Goal: Task Accomplishment & Management: Use online tool/utility

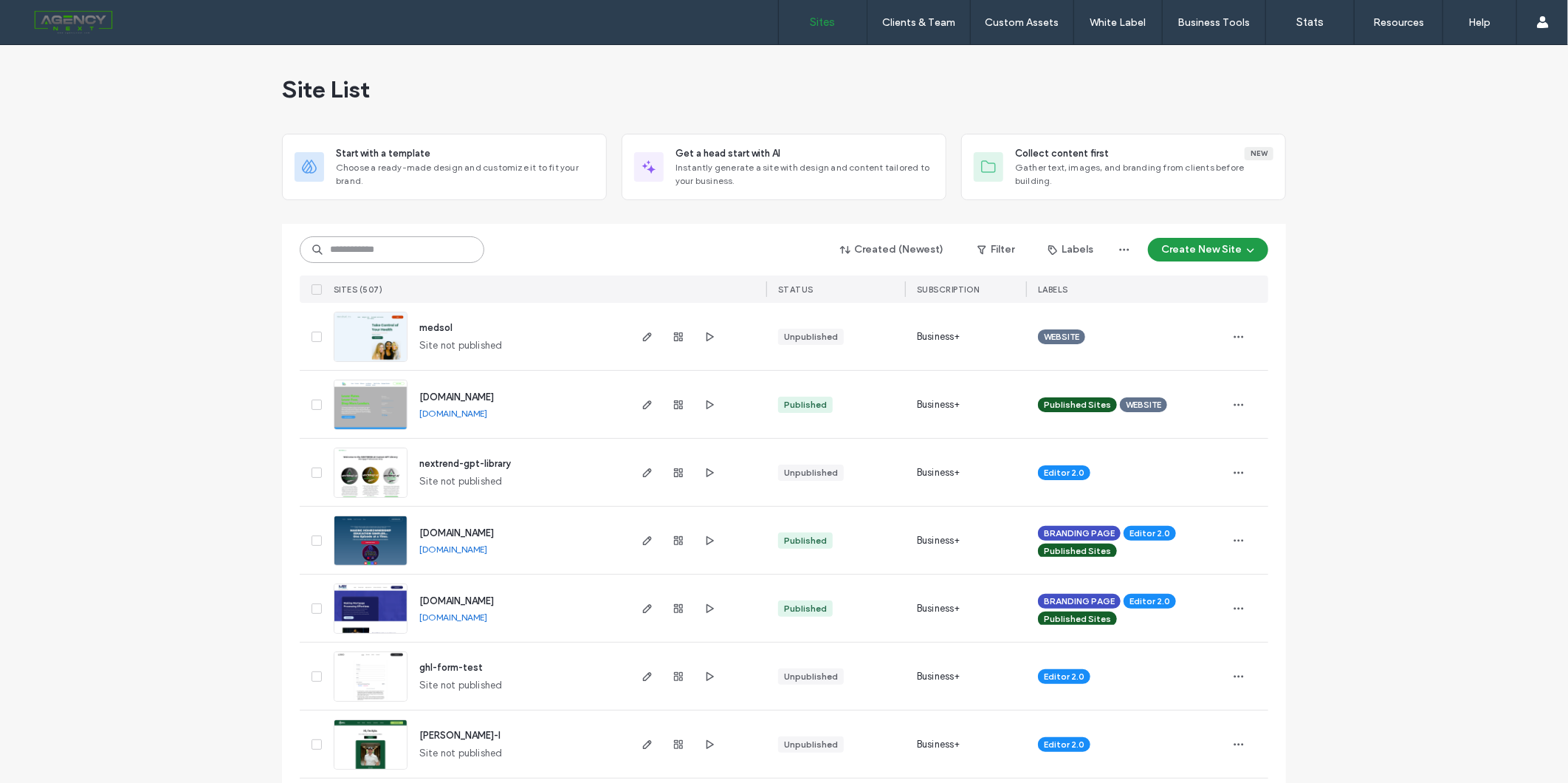
click at [447, 257] on input at bounding box center [392, 249] width 184 height 26
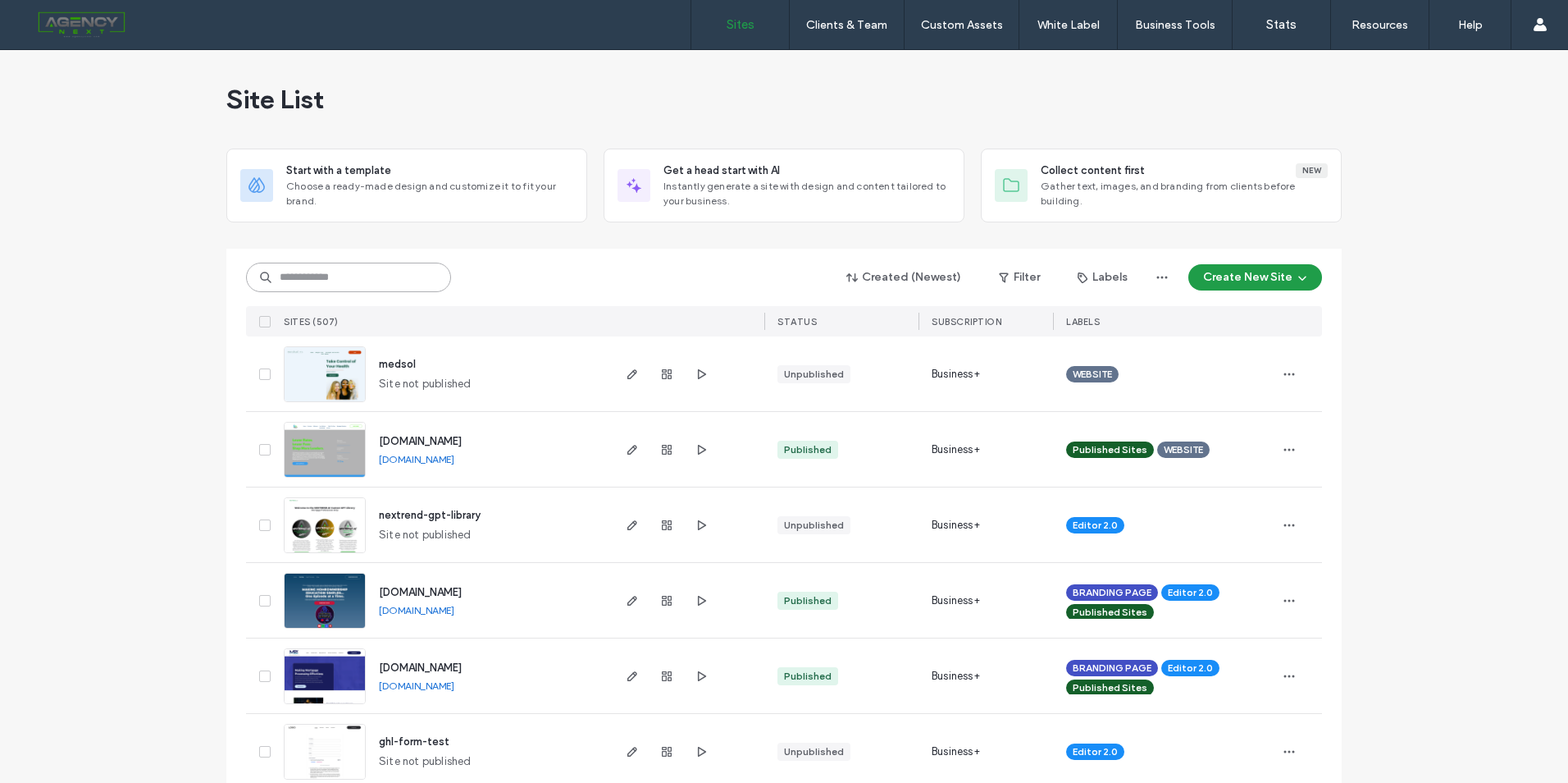
click at [378, 278] on input at bounding box center [348, 277] width 205 height 29
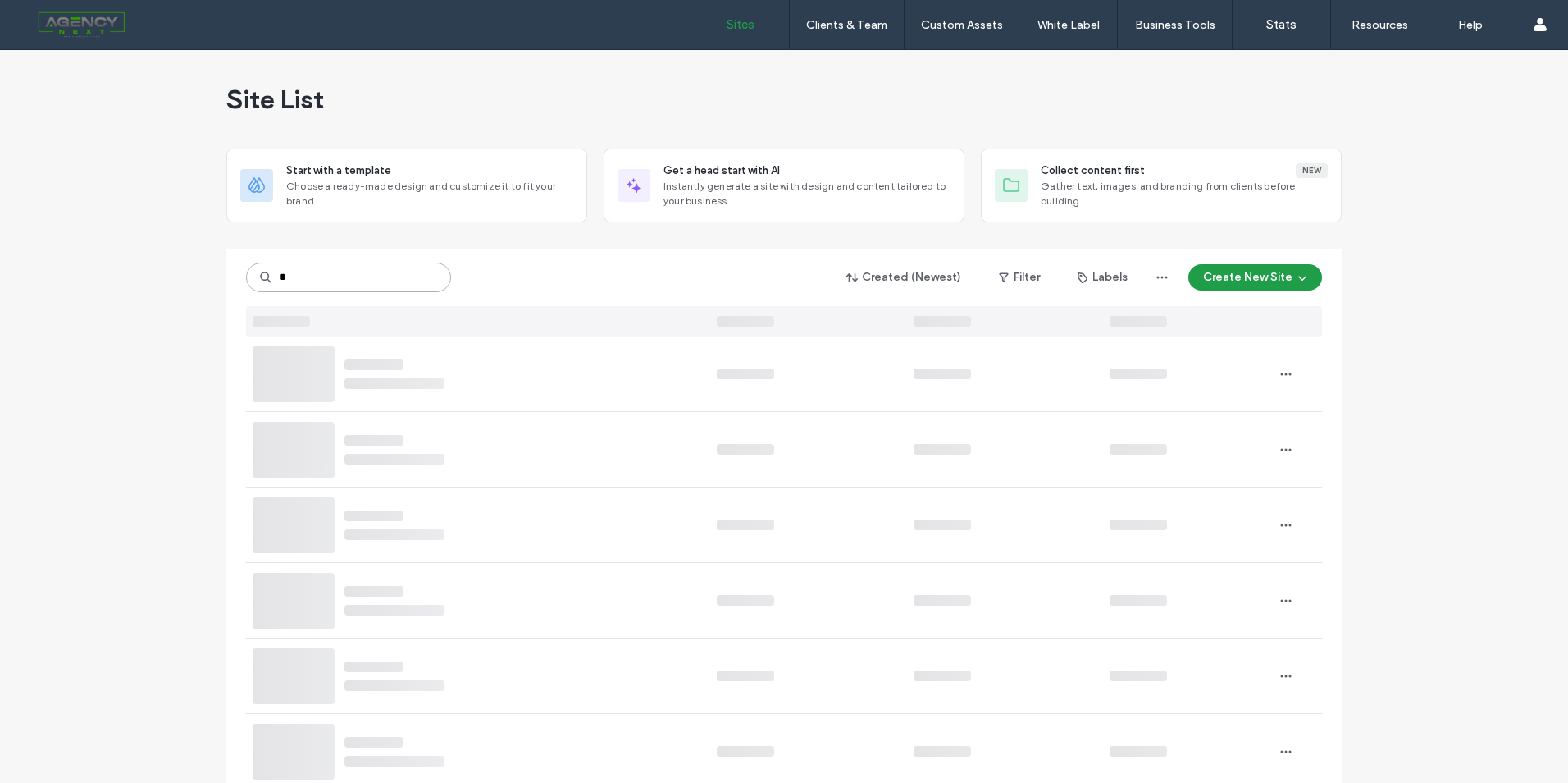
type input "*"
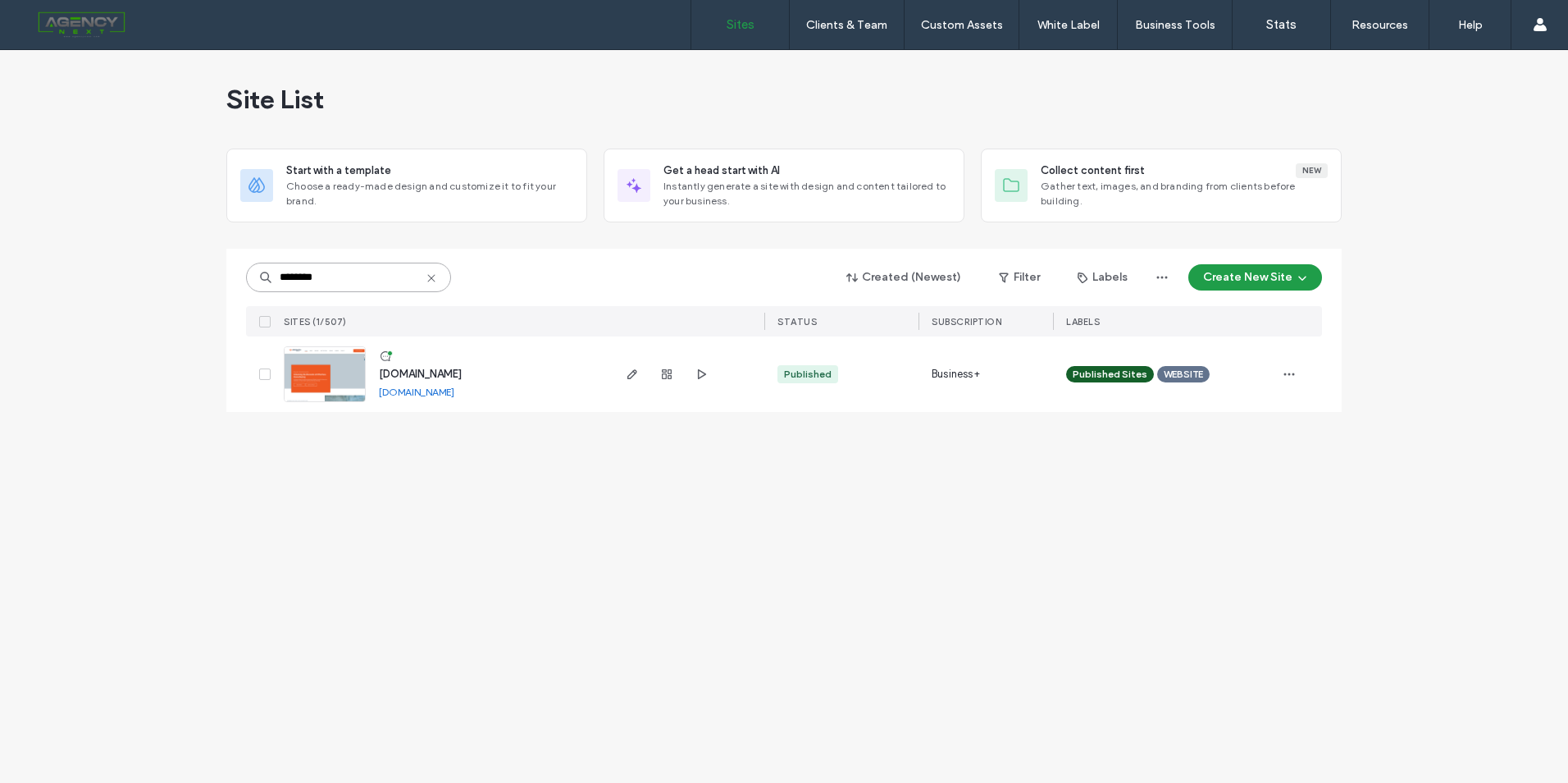
type input "********"
click at [432, 374] on span "[DOMAIN_NAME]" at bounding box center [420, 374] width 83 height 13
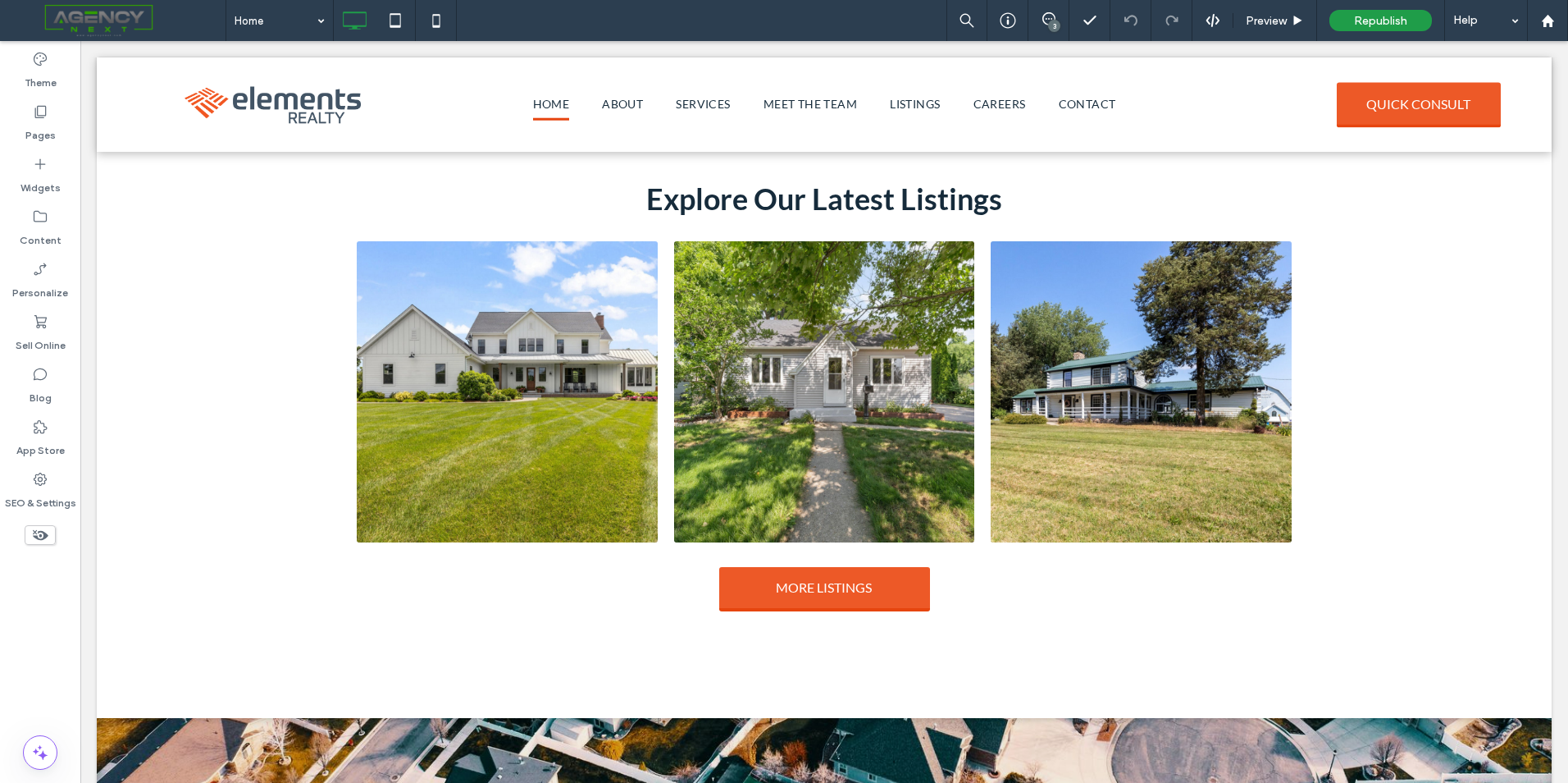
scroll to position [2297, 0]
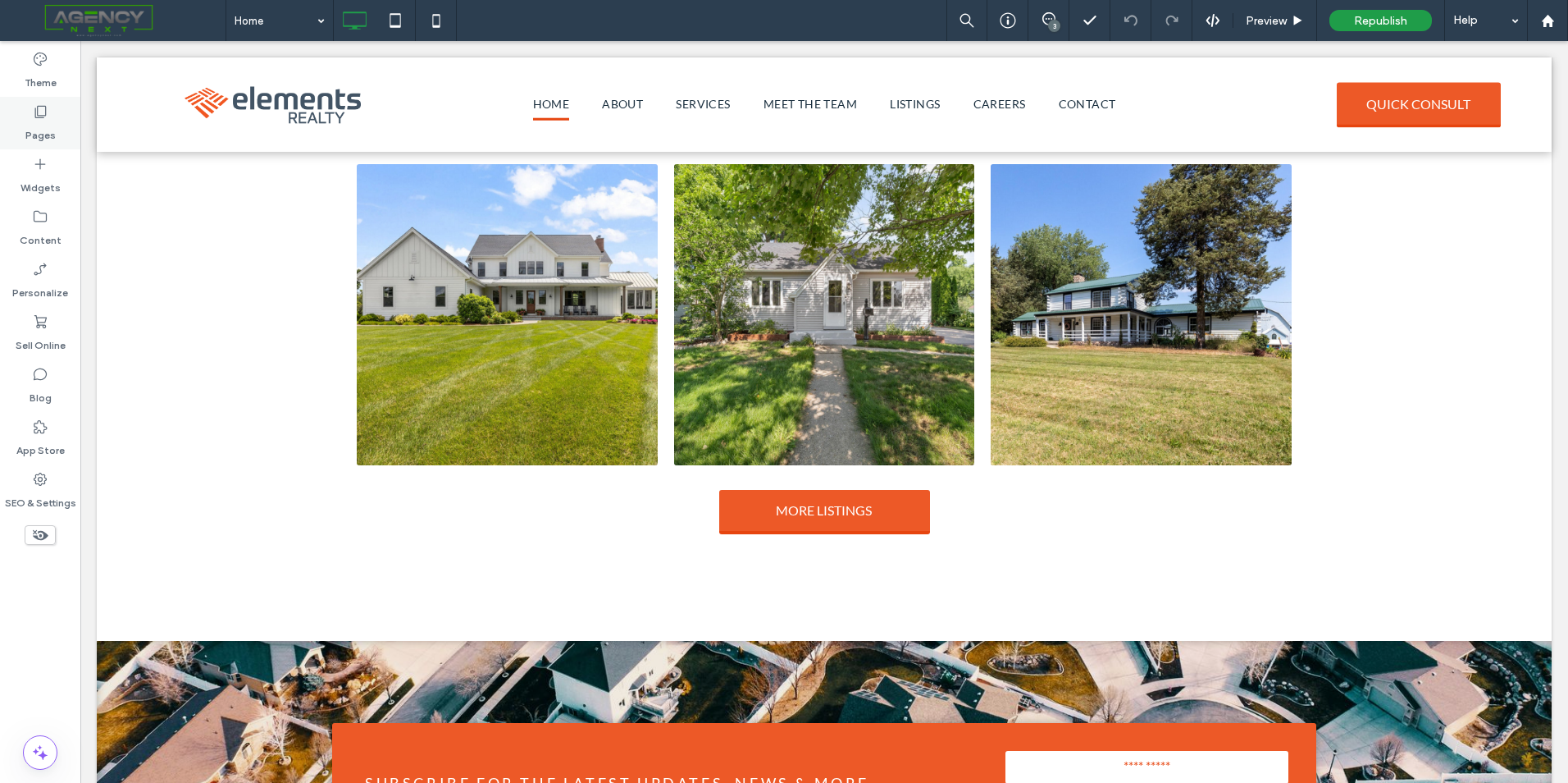
click at [68, 127] on div "Pages" at bounding box center [40, 123] width 80 height 53
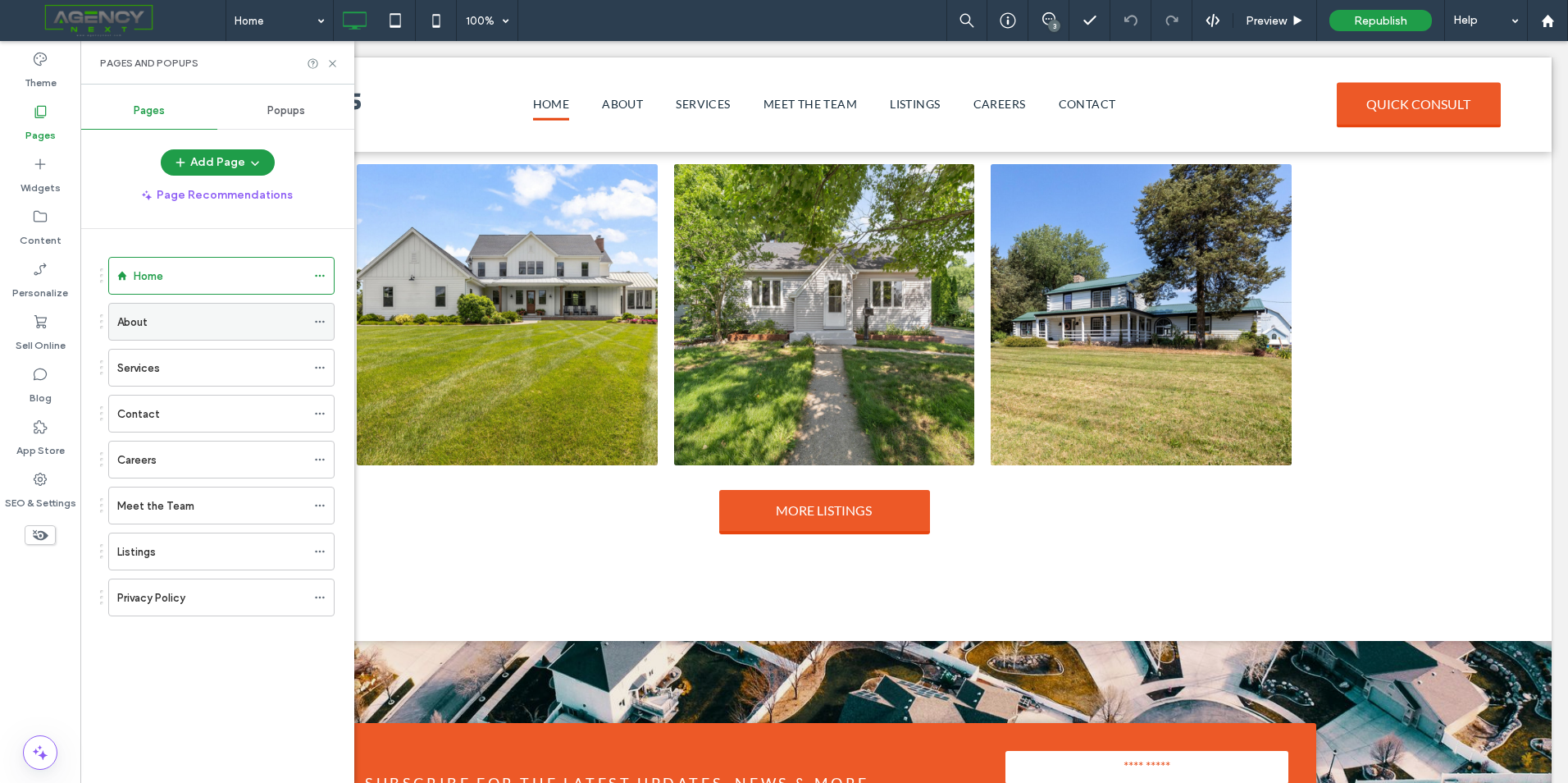
click at [277, 327] on div "About" at bounding box center [211, 322] width 189 height 18
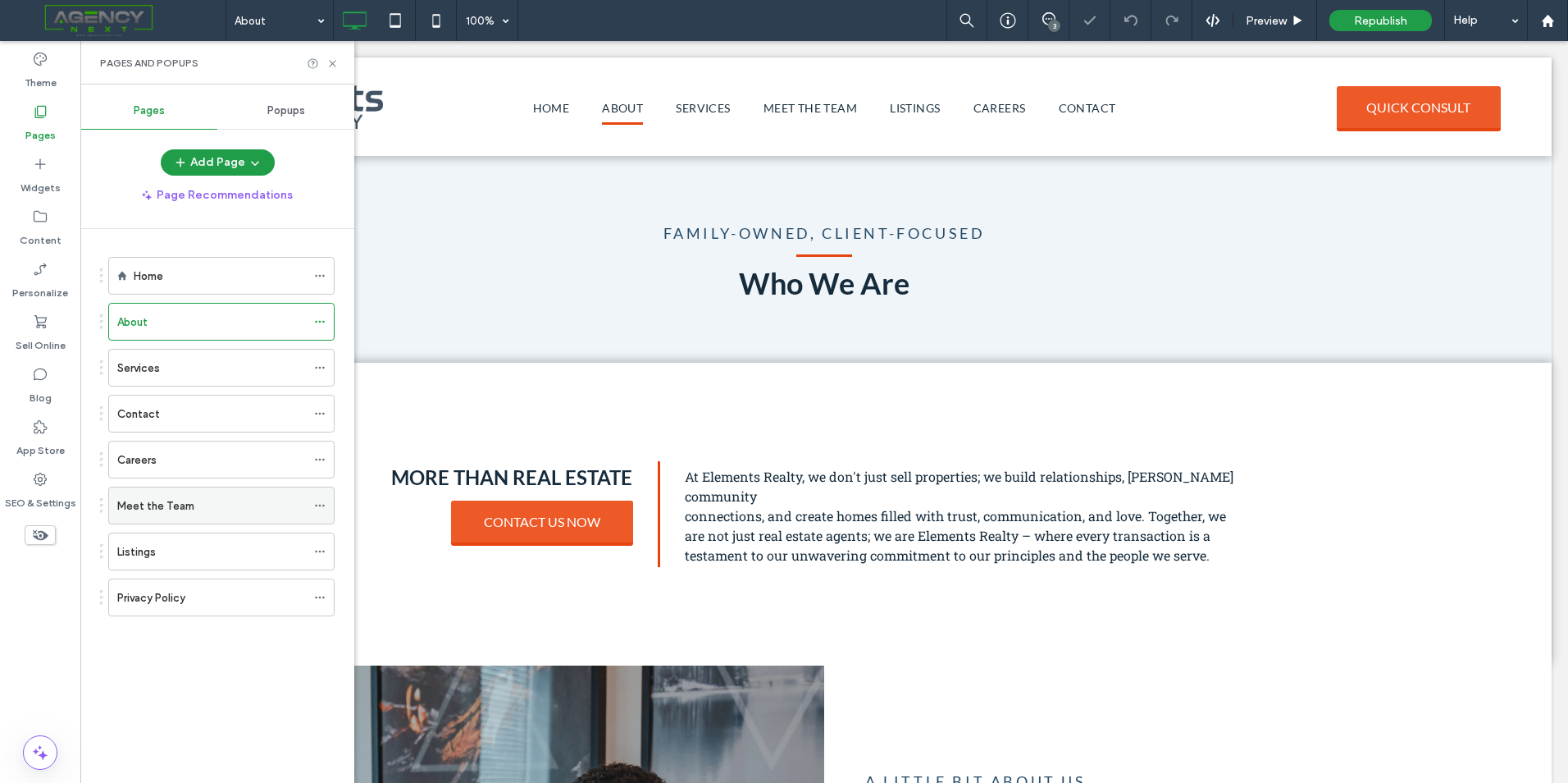
click at [160, 492] on div "Meet the Team" at bounding box center [211, 505] width 189 height 36
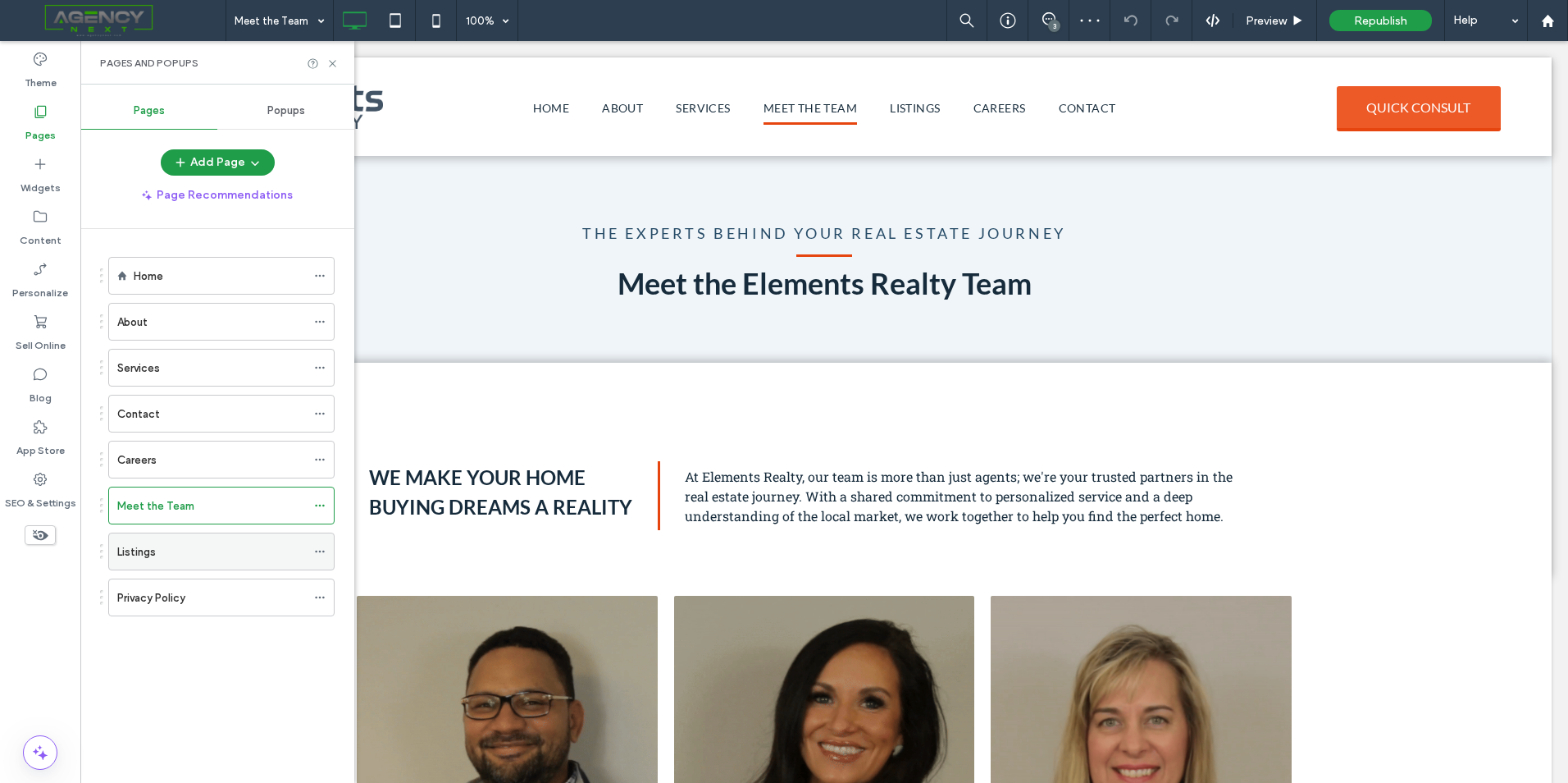
click at [155, 534] on div "Listings" at bounding box center [211, 551] width 189 height 36
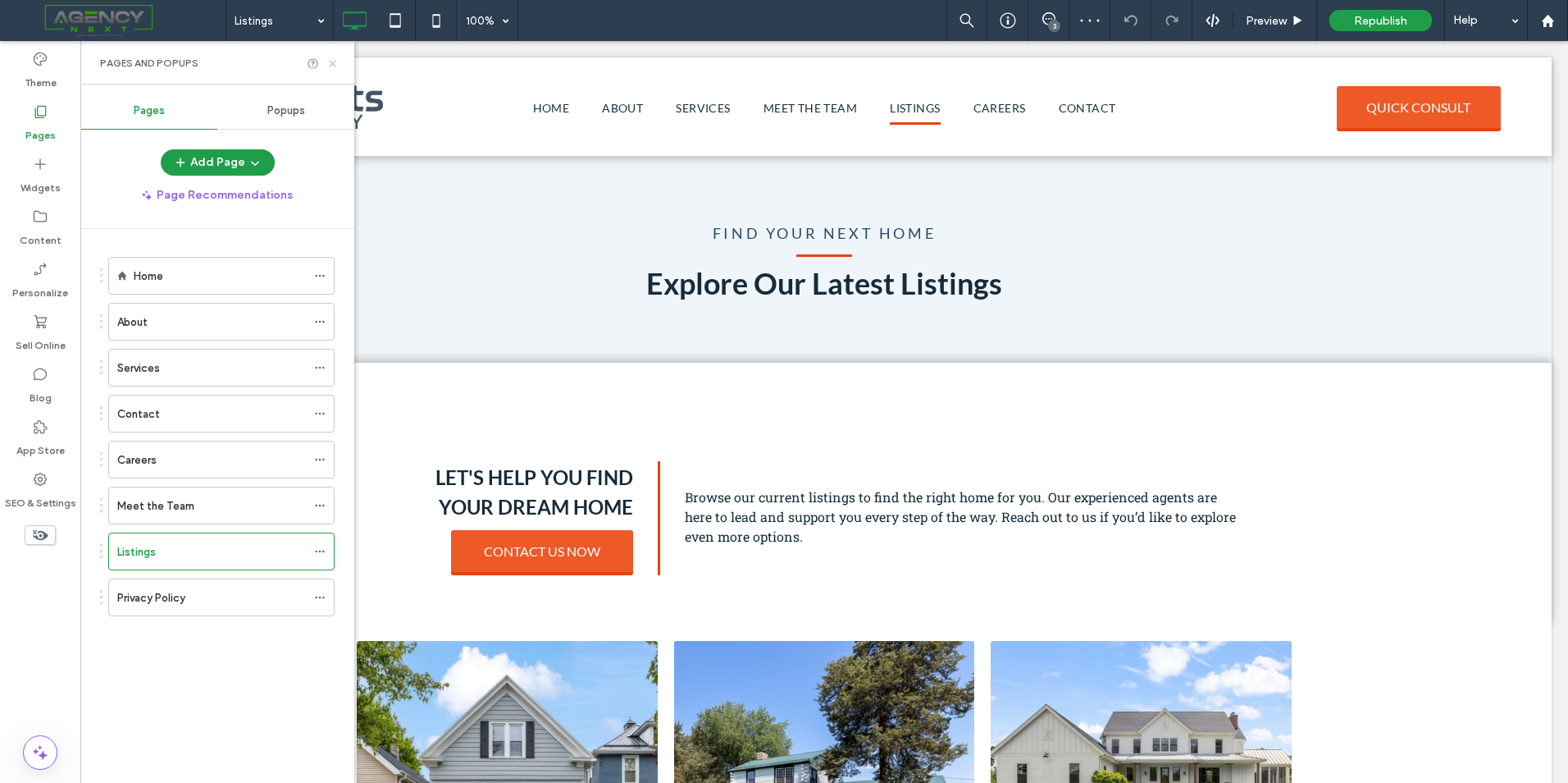
click at [332, 63] on use at bounding box center [332, 64] width 7 height 7
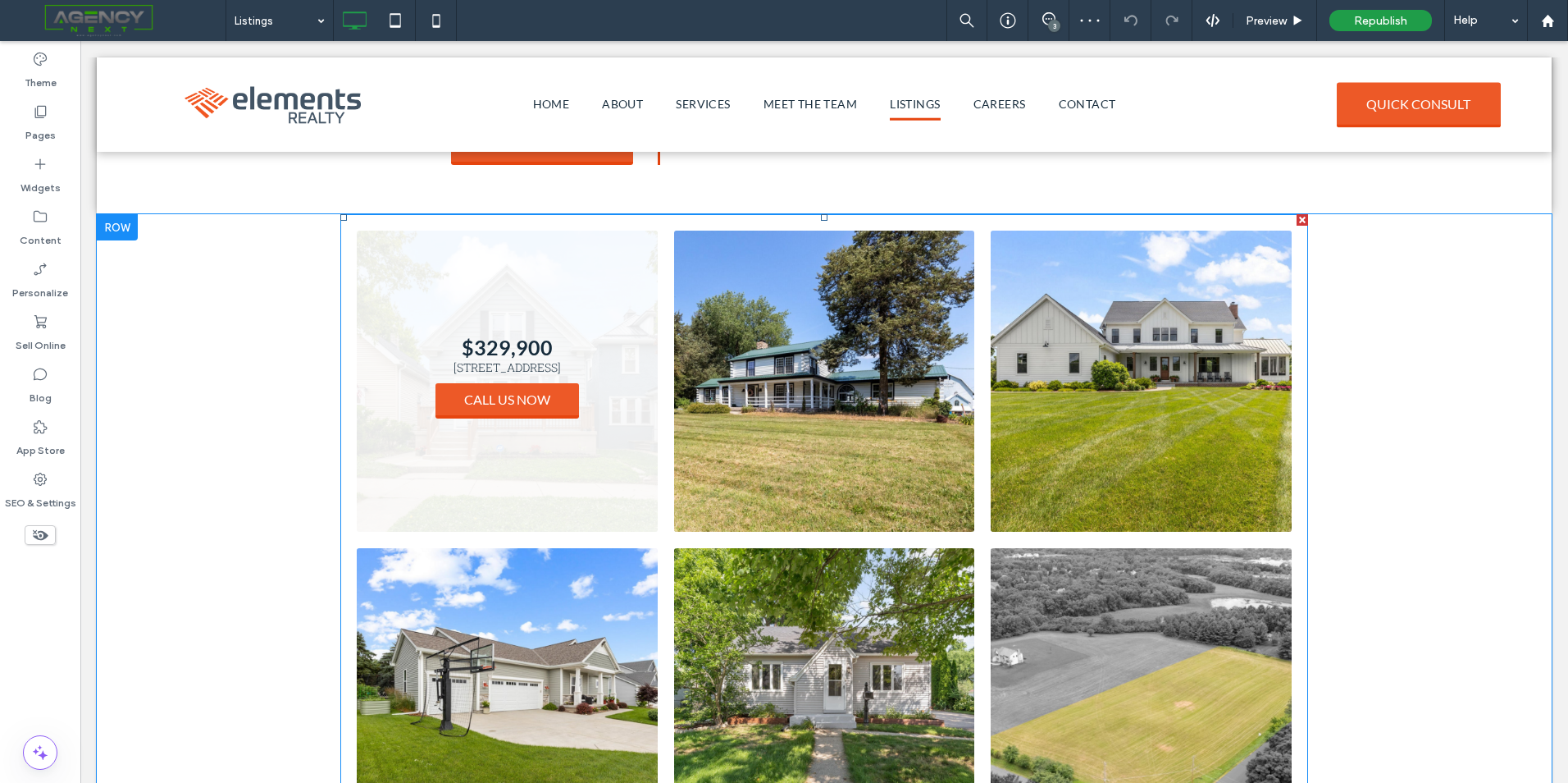
scroll to position [406, 0]
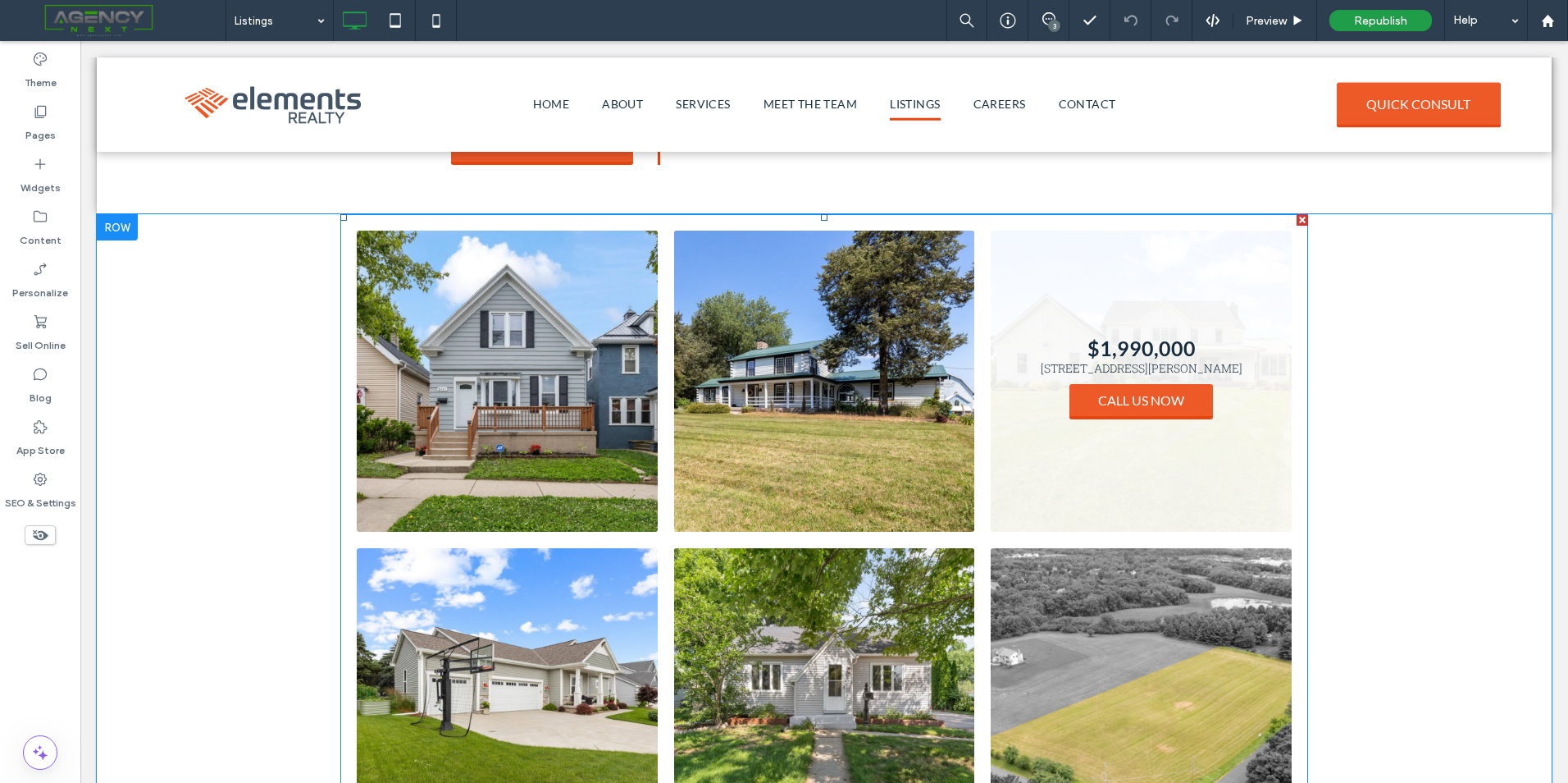
click at [1122, 297] on link at bounding box center [1141, 381] width 301 height 301
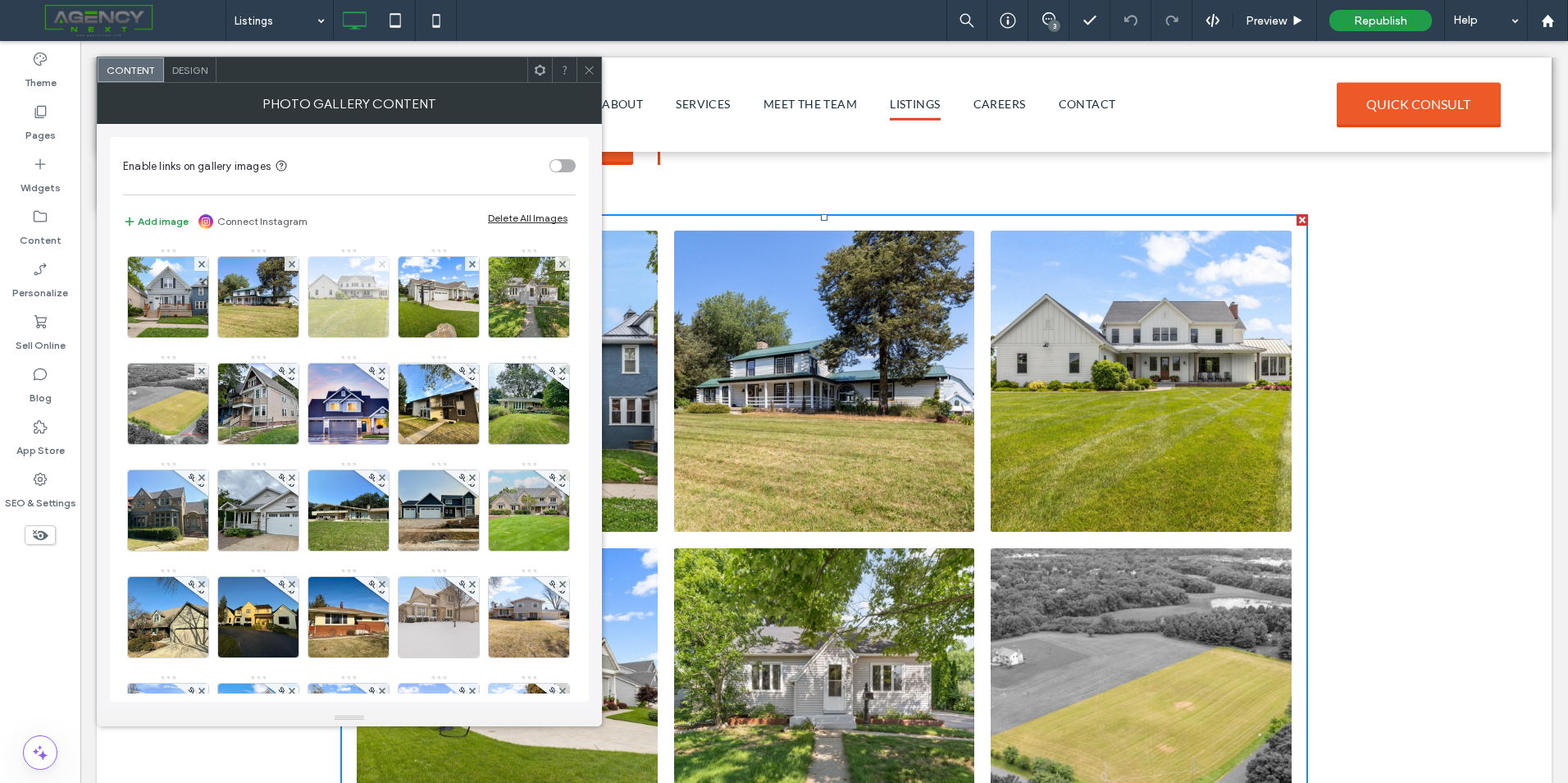
click at [382, 262] on use at bounding box center [382, 263] width 7 height 7
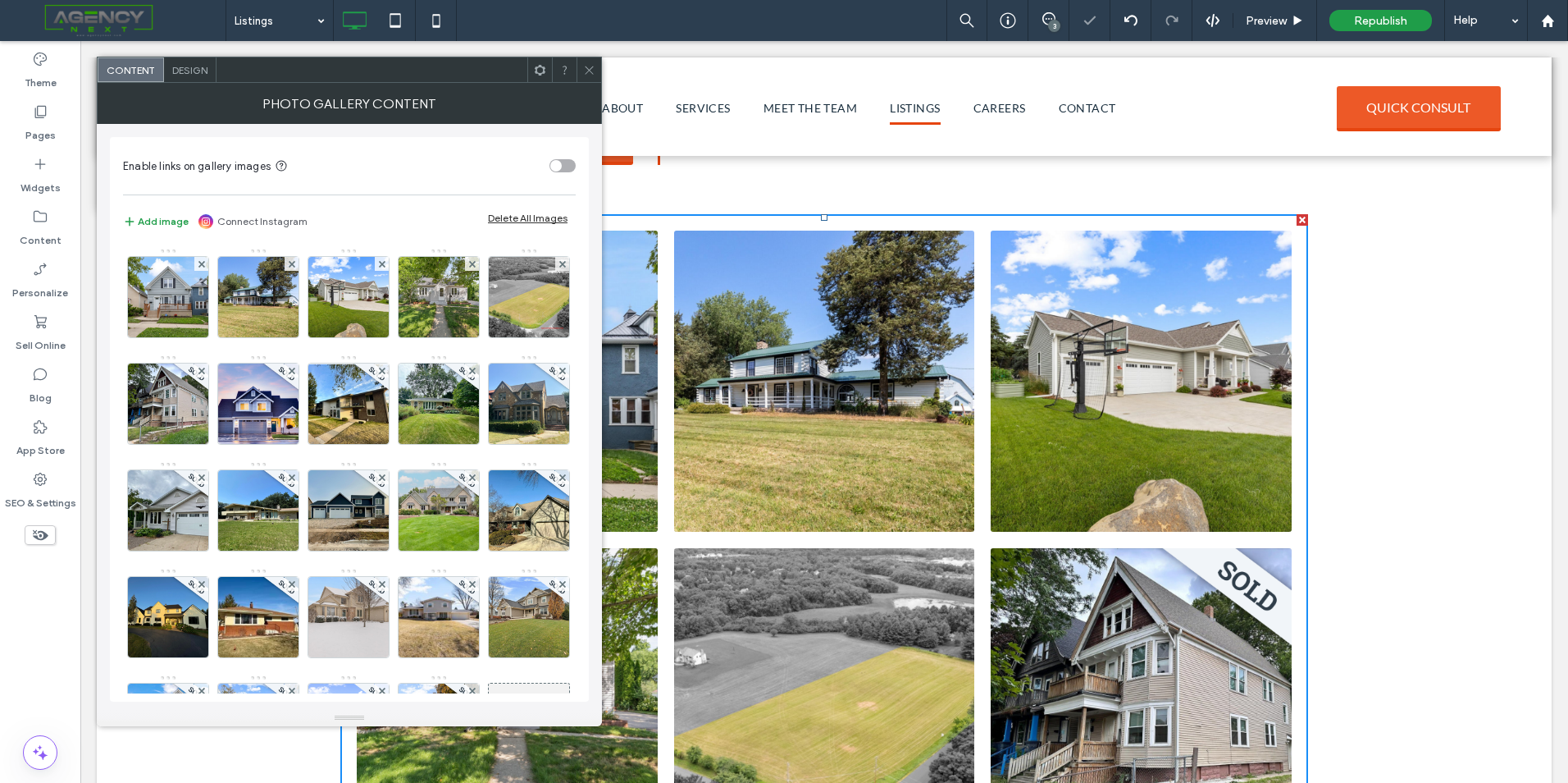
scroll to position [410, 0]
click at [584, 69] on icon at bounding box center [589, 70] width 13 height 13
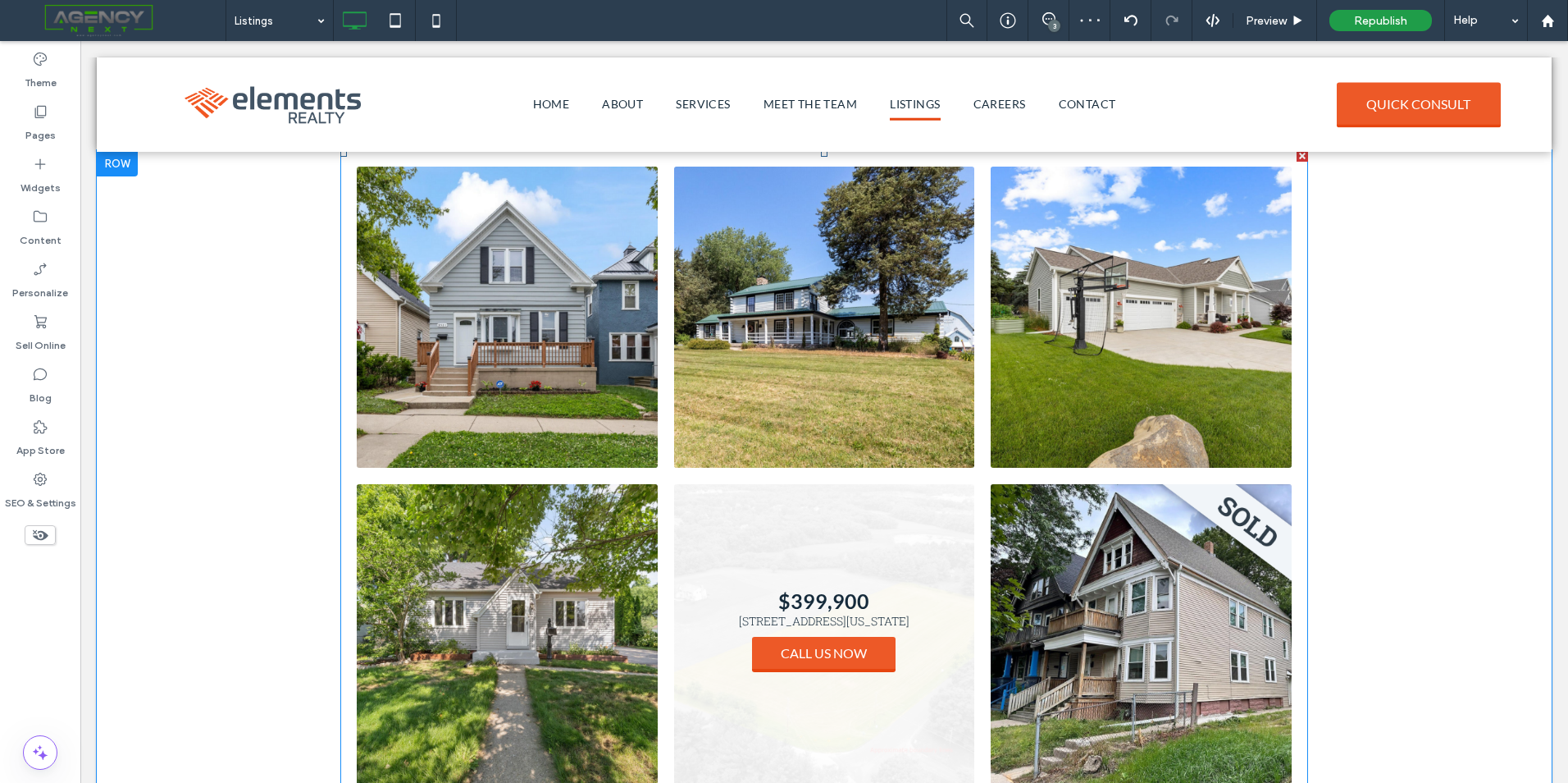
scroll to position [574, 0]
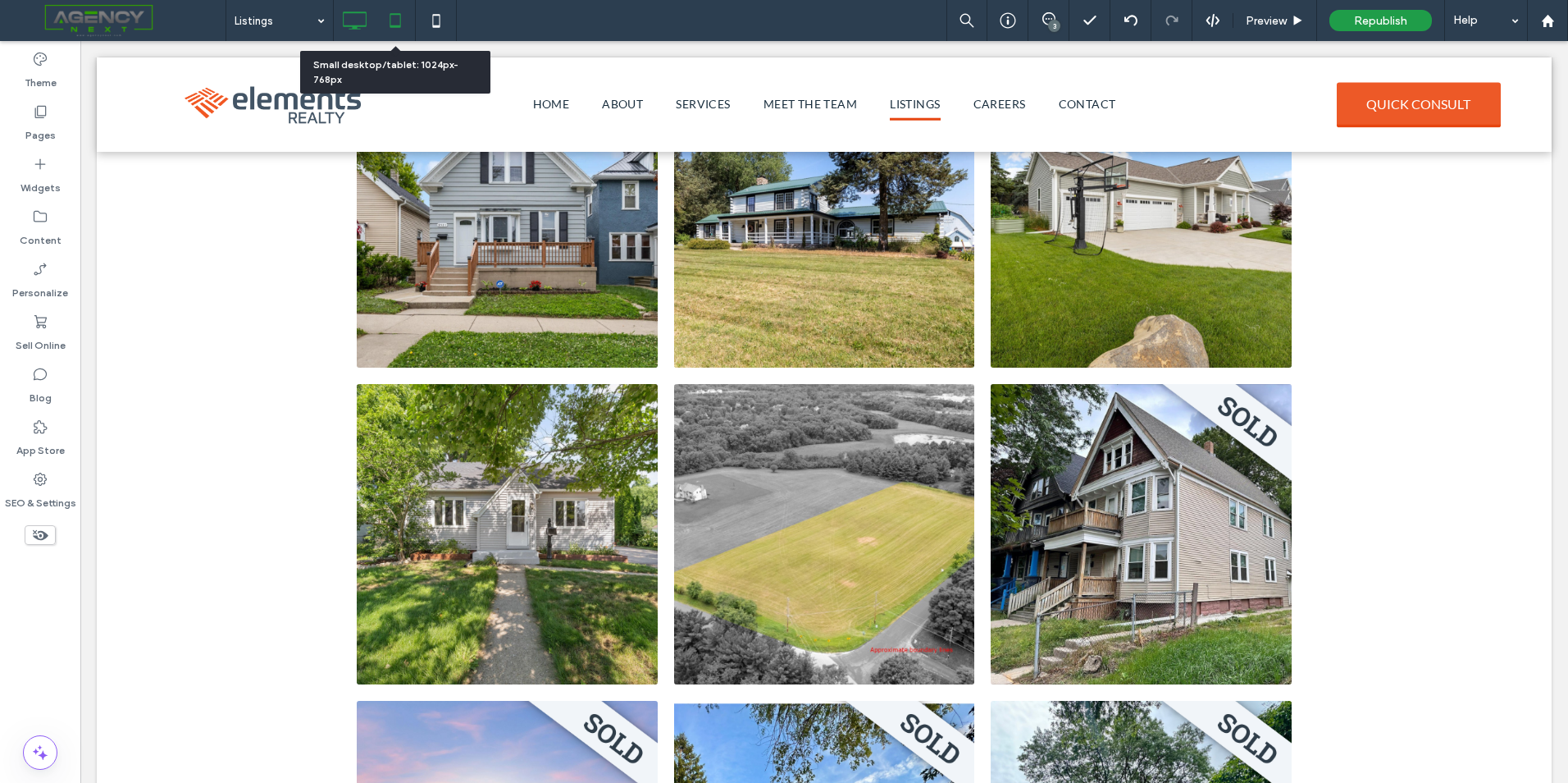
click at [397, 27] on use at bounding box center [394, 20] width 11 height 14
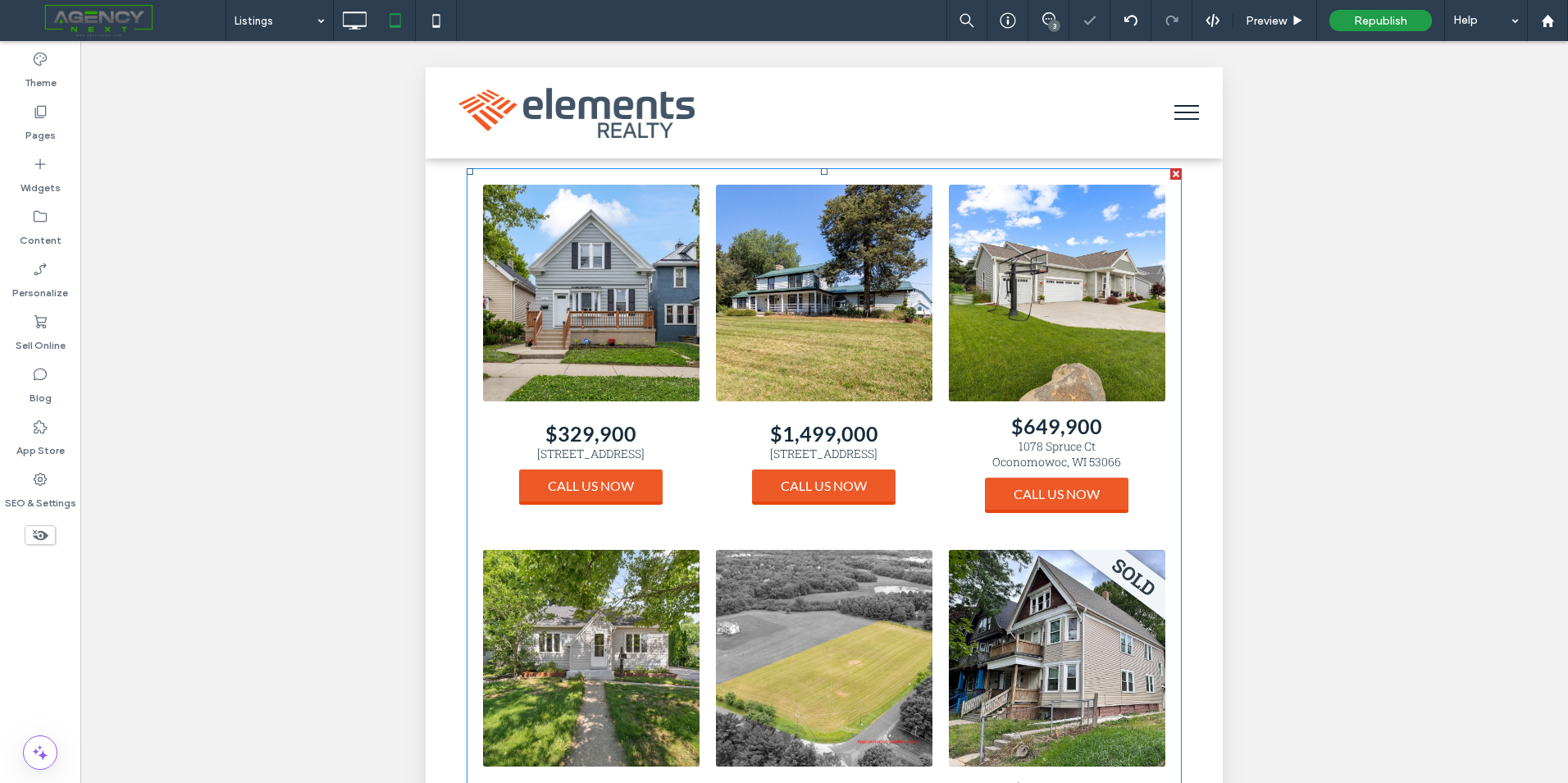
scroll to position [410, 0]
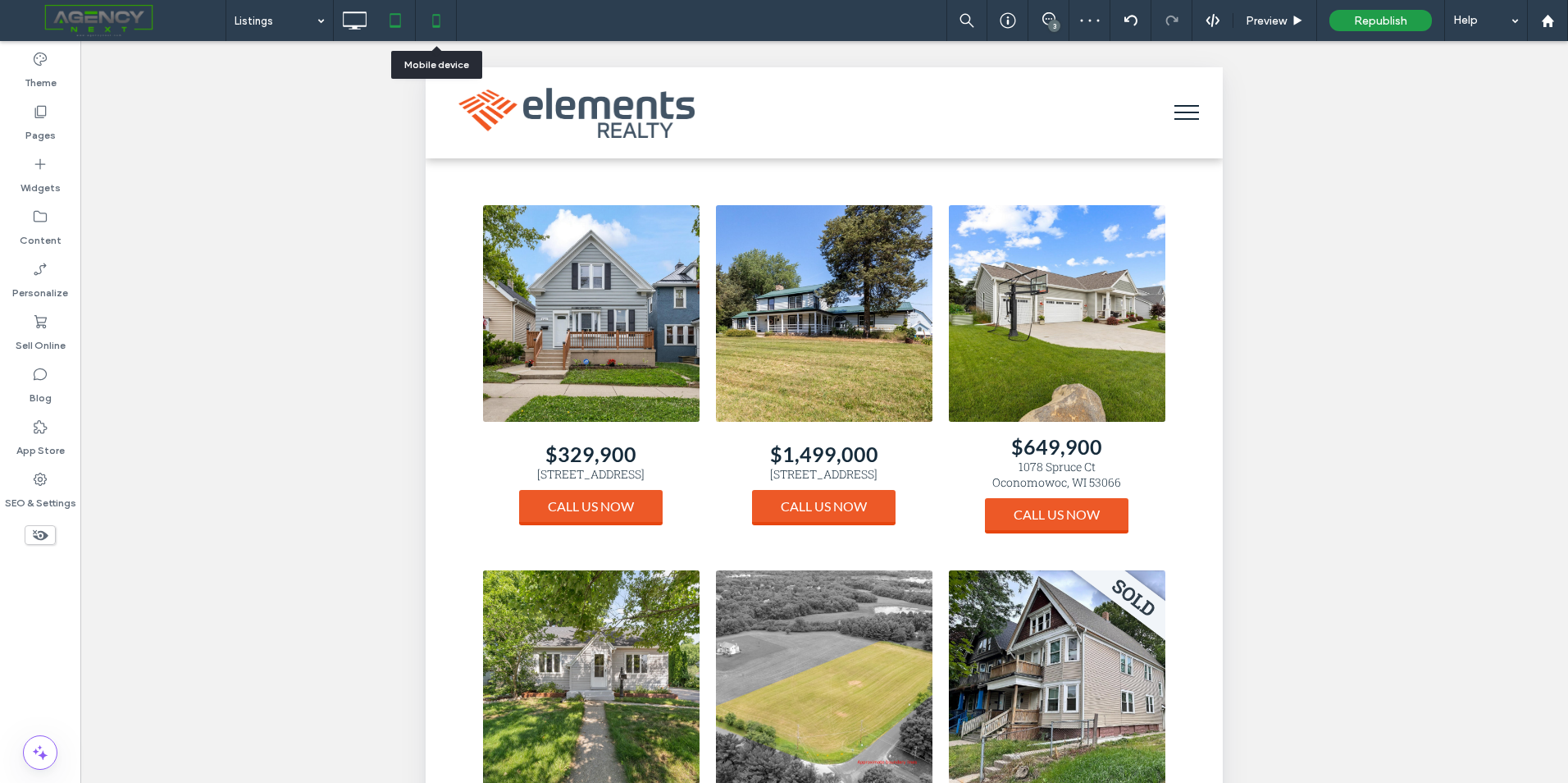
click at [439, 19] on icon at bounding box center [436, 20] width 33 height 33
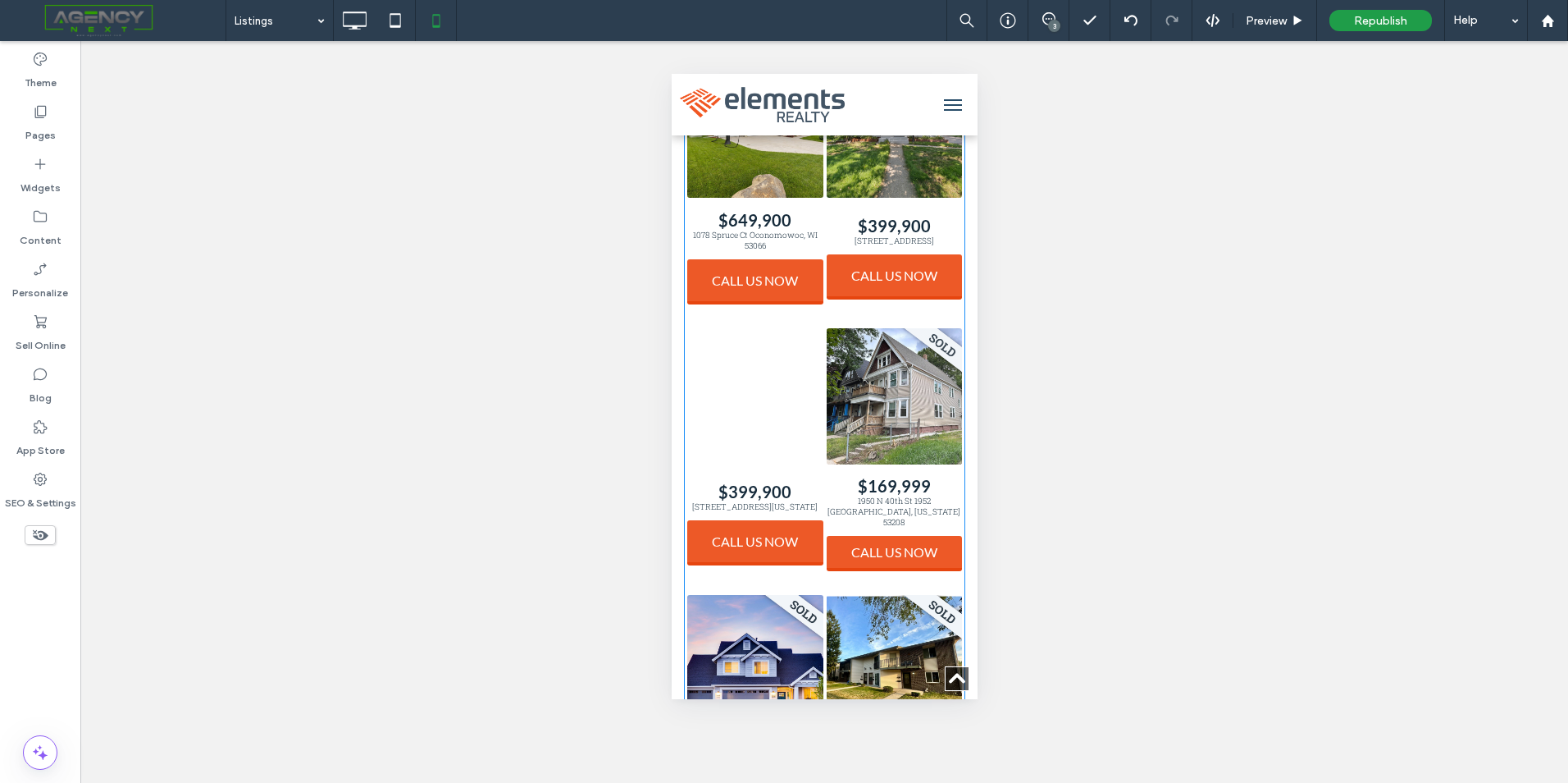
scroll to position [164, 0]
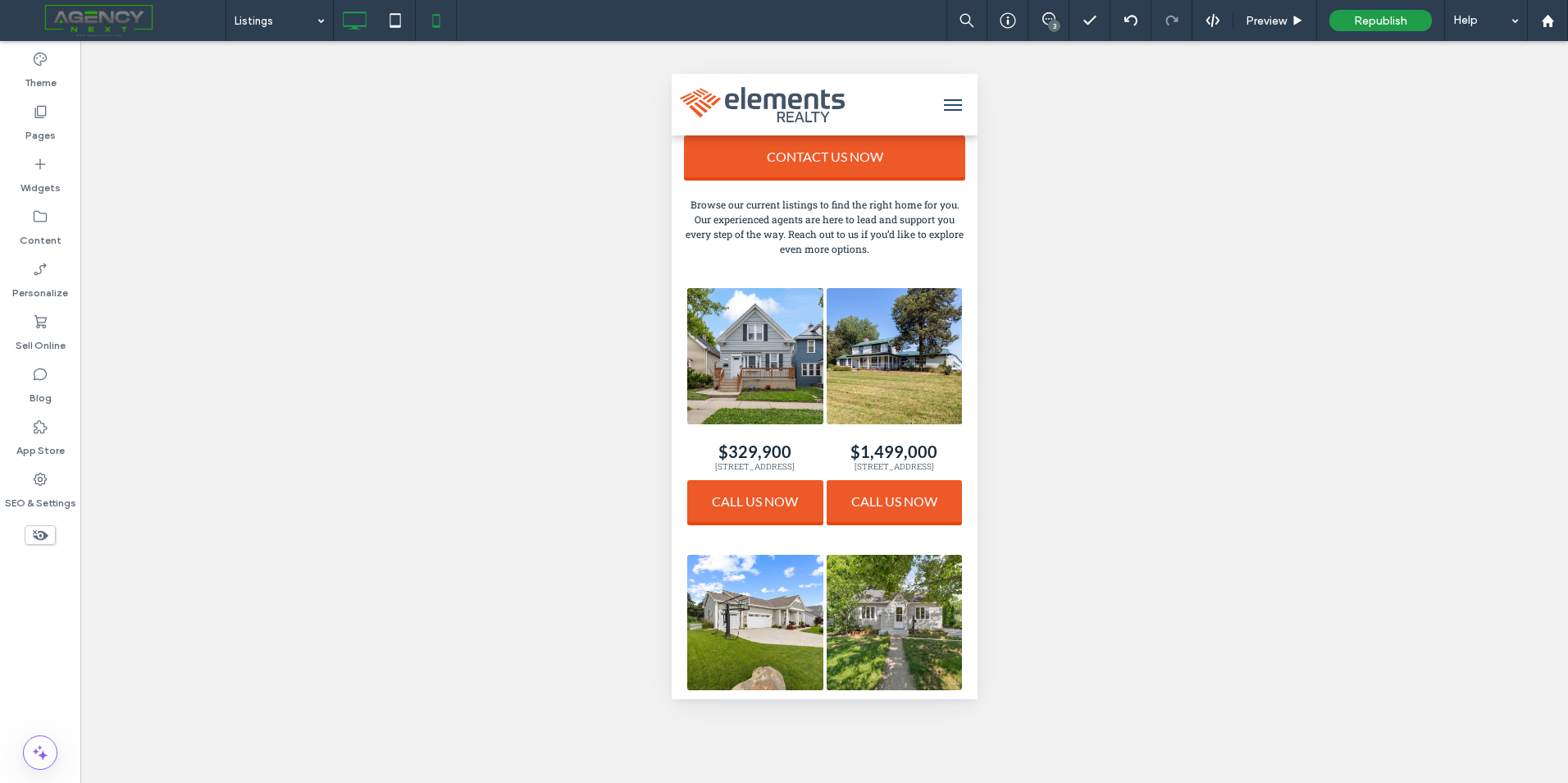
click at [341, 27] on icon at bounding box center [353, 20] width 33 height 33
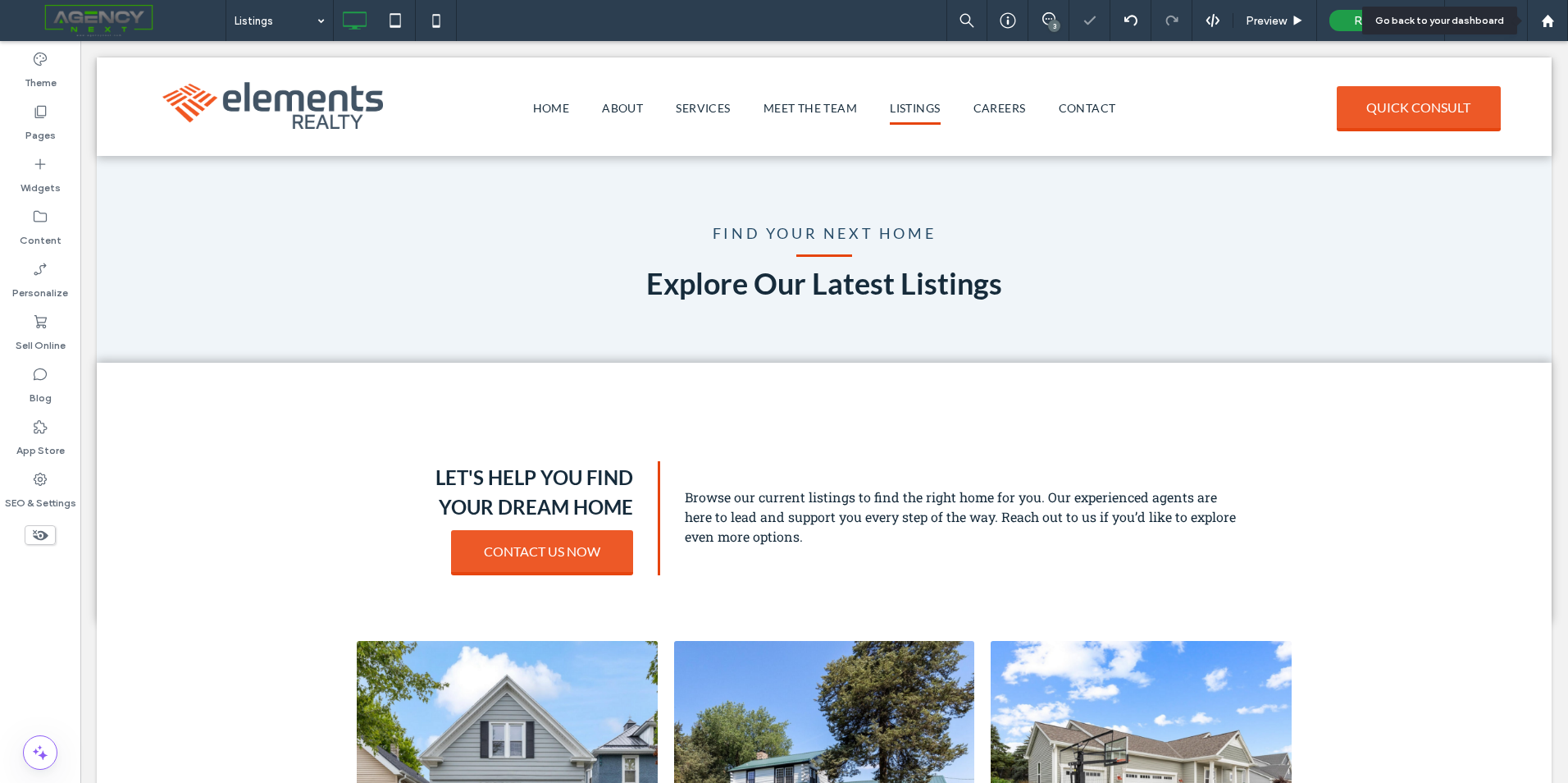
scroll to position [0, 0]
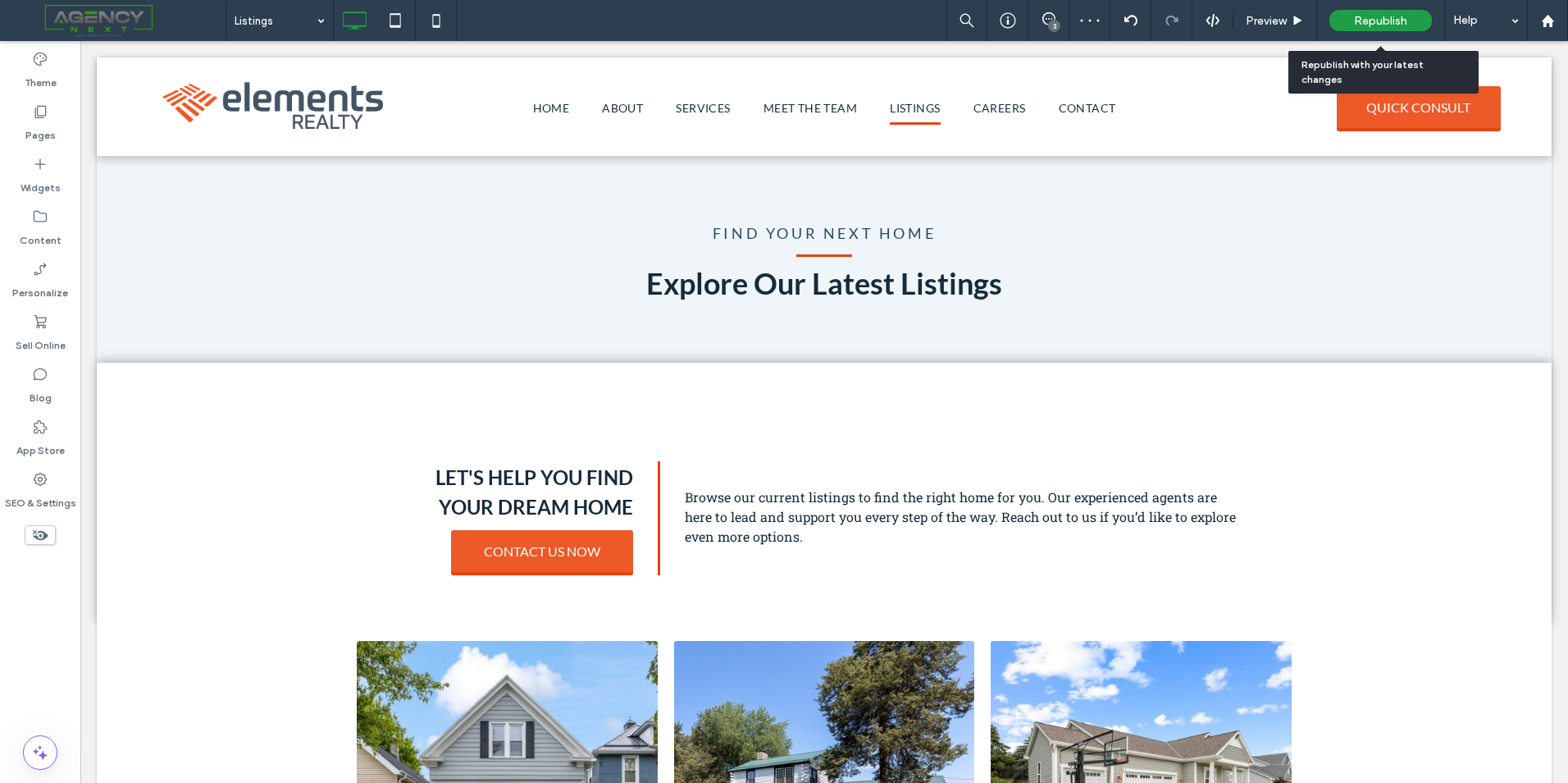
click at [1344, 24] on div "Republish" at bounding box center [1380, 21] width 103 height 22
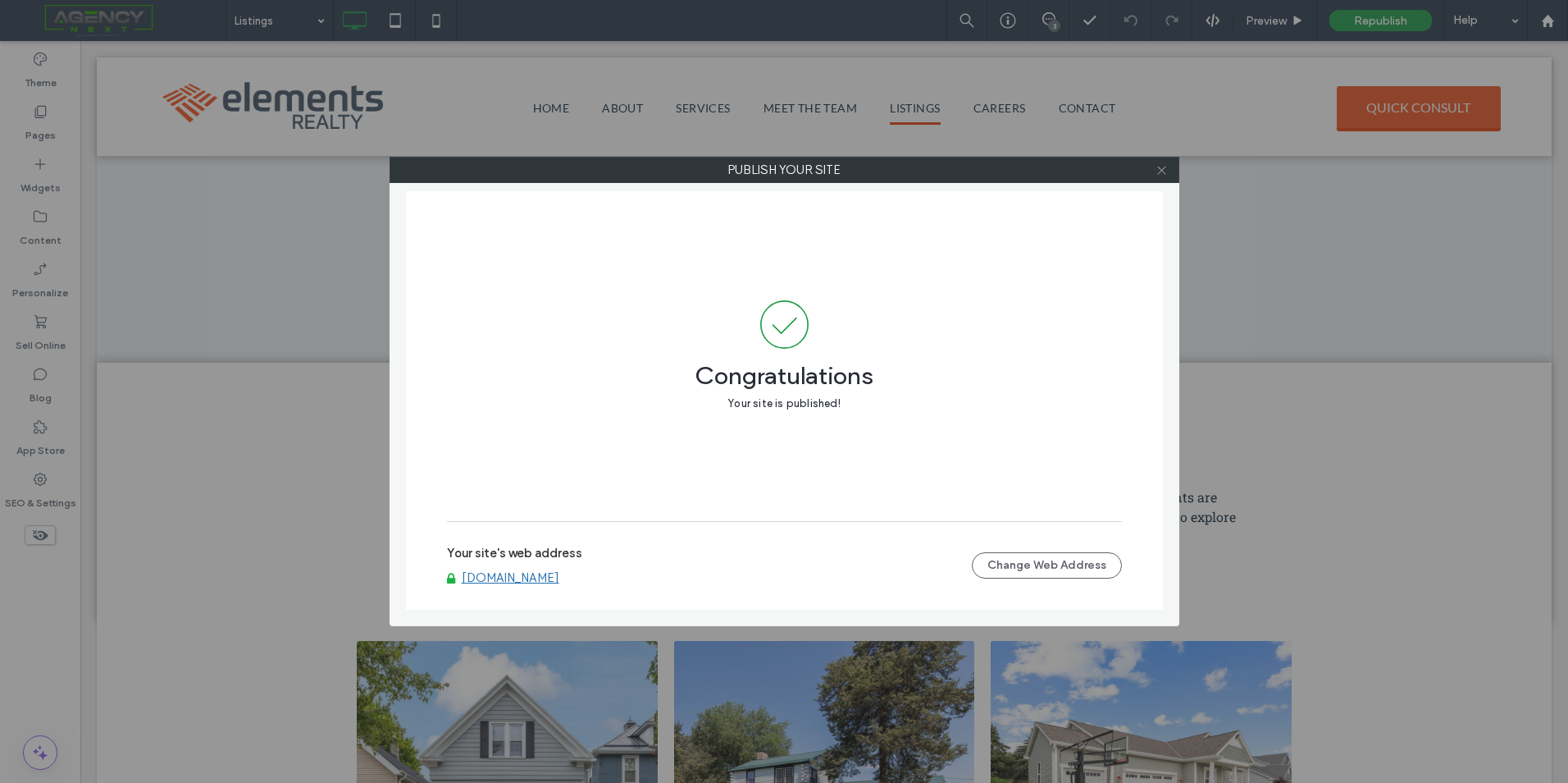
click at [1165, 175] on icon at bounding box center [1161, 170] width 13 height 13
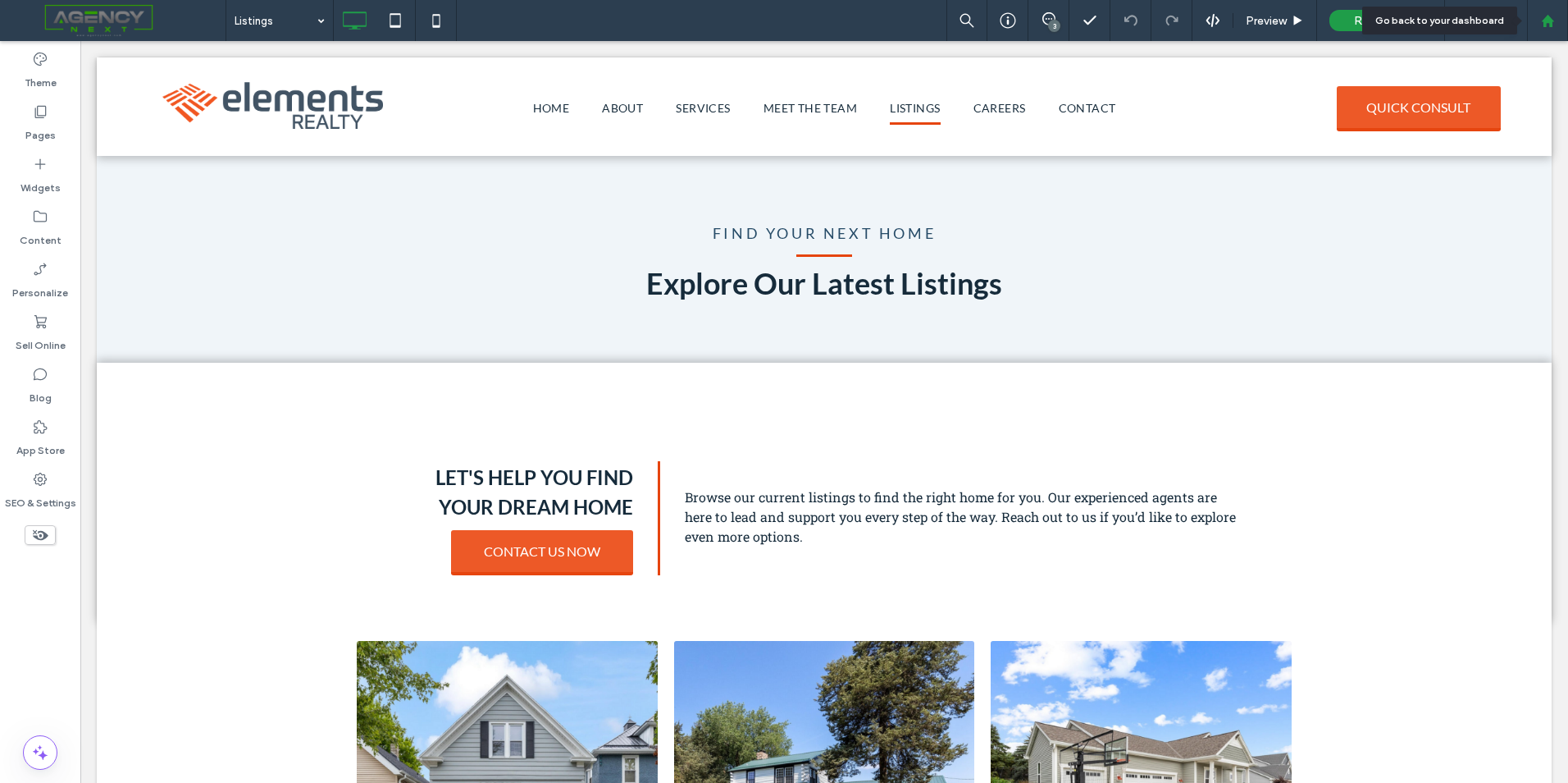
click at [1556, 13] on div at bounding box center [1547, 20] width 41 height 41
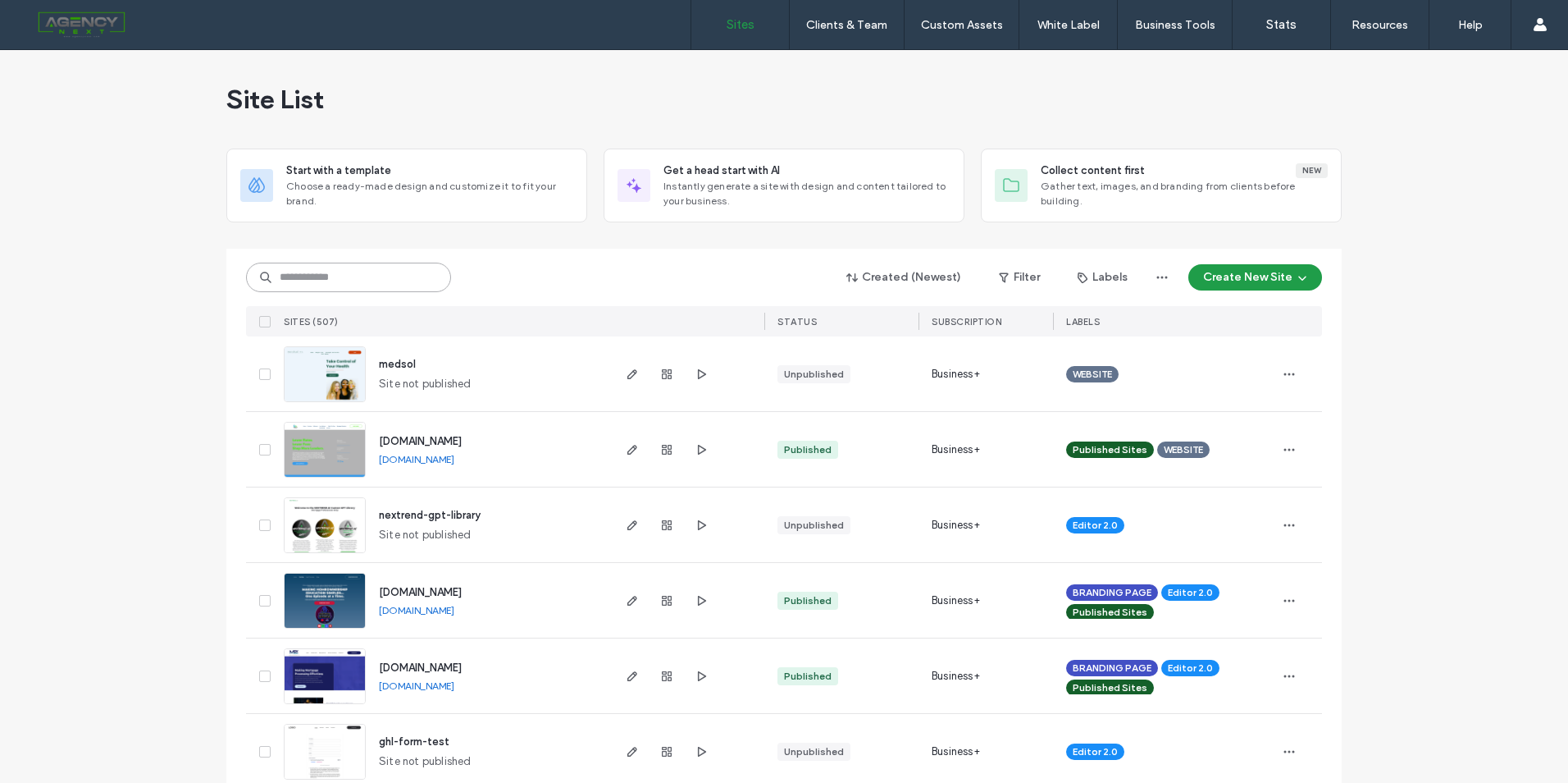
click at [314, 282] on input at bounding box center [348, 277] width 205 height 29
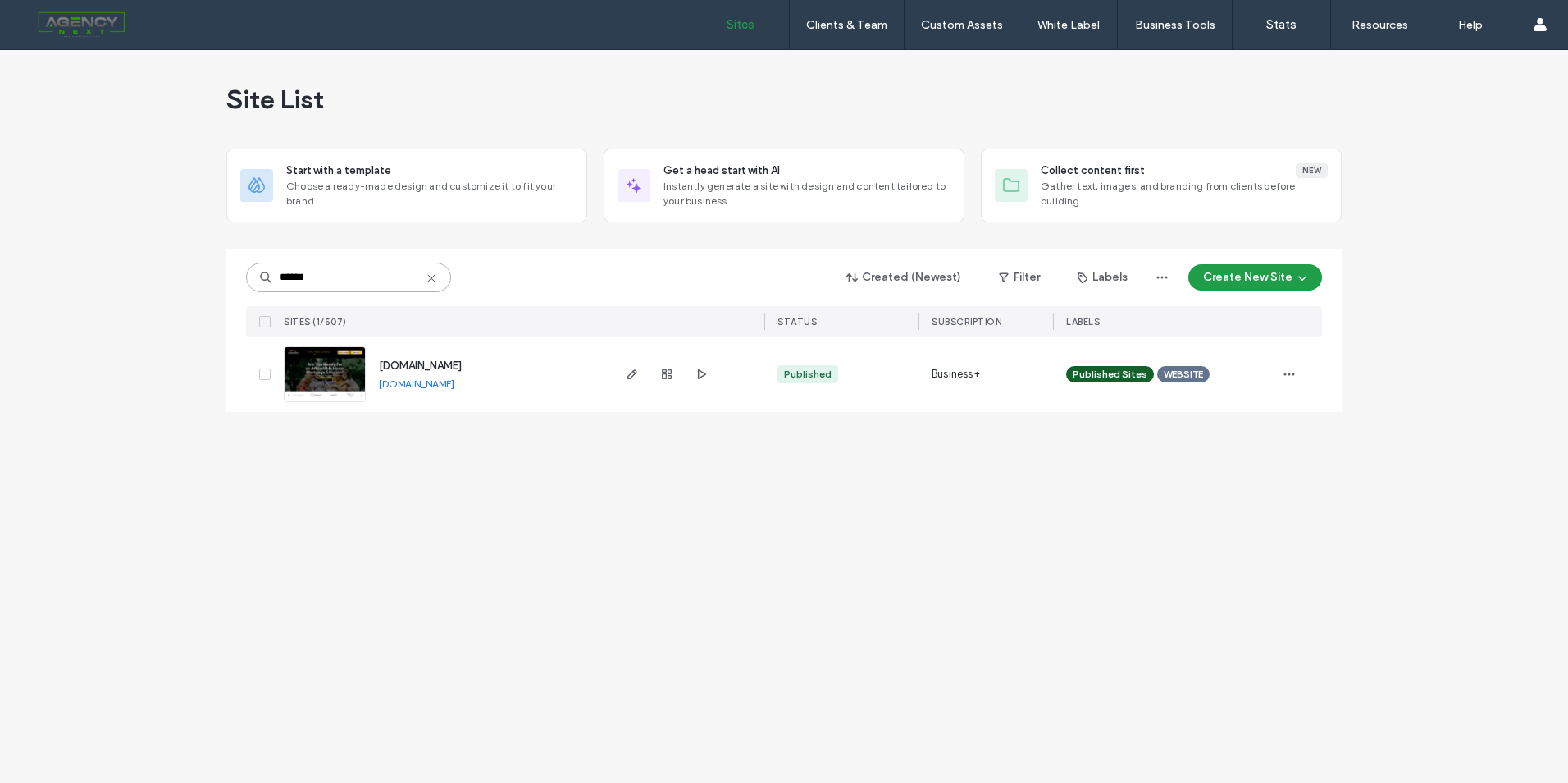
type input "******"
click at [441, 366] on span "www.joonago.com" at bounding box center [420, 365] width 83 height 13
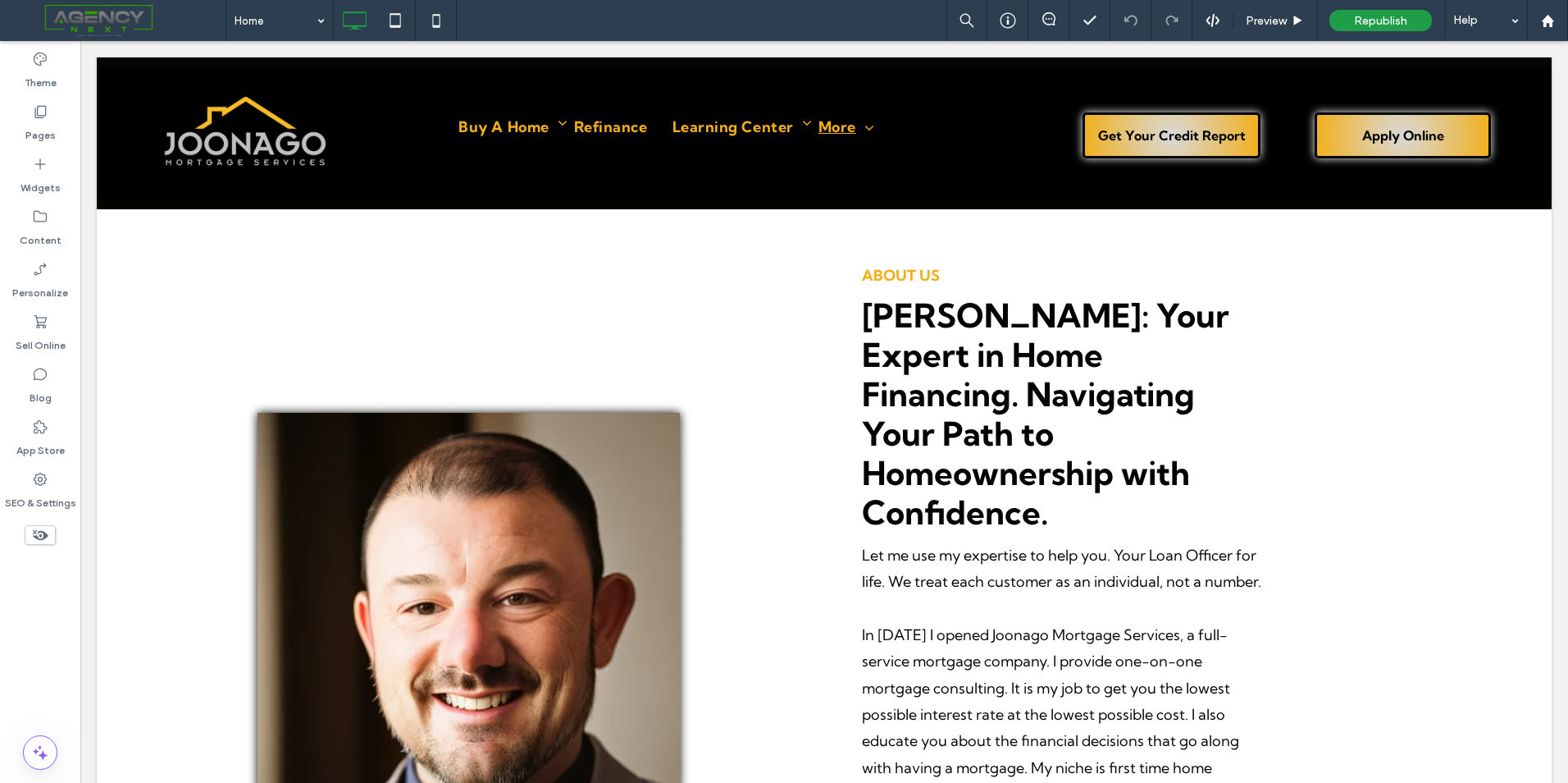
scroll to position [755, 0]
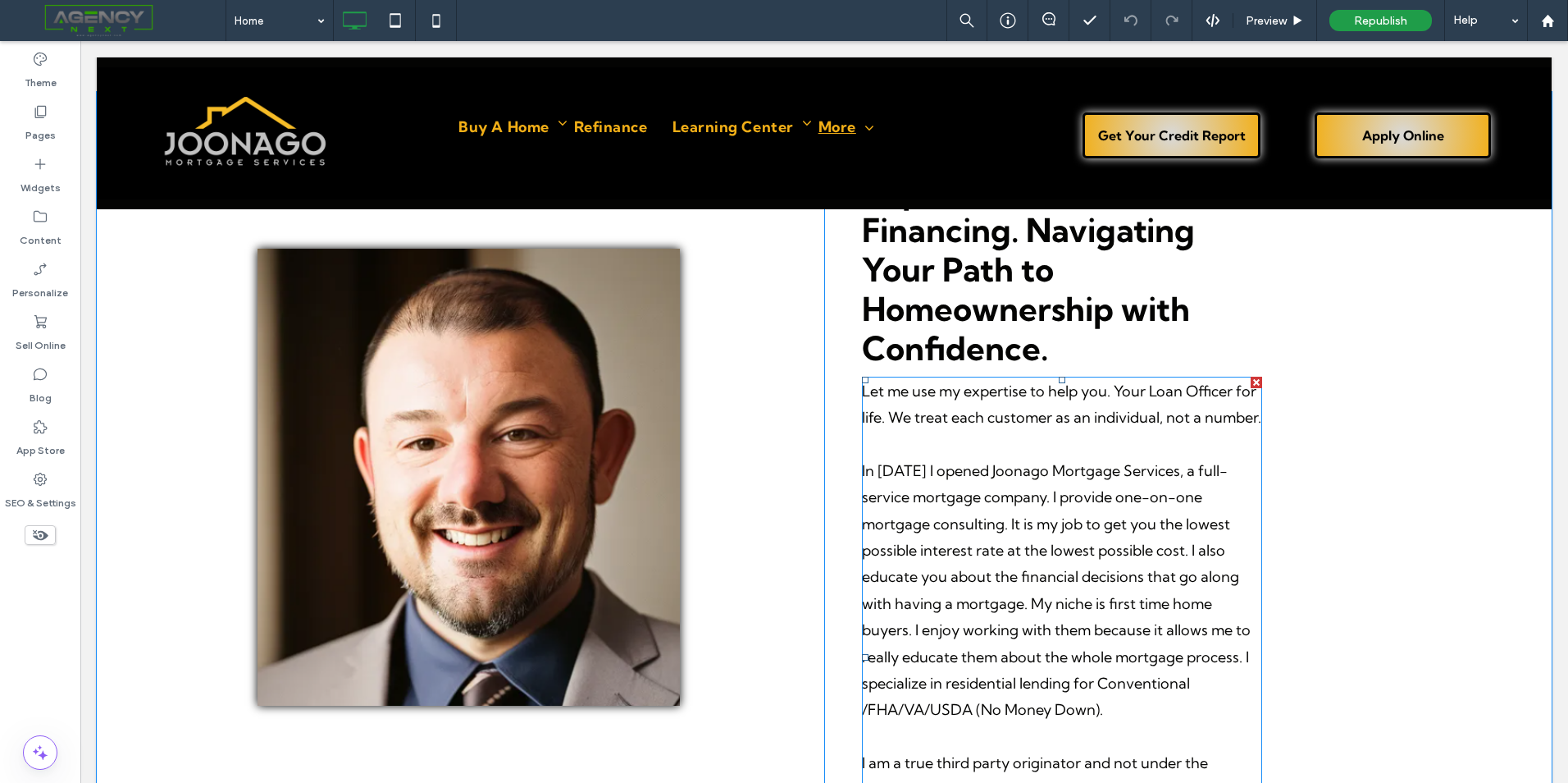
click at [1052, 631] on p "In January 2006 I opened Joonago Mortgage Services, a full-service mortgage com…" at bounding box center [1062, 591] width 400 height 266
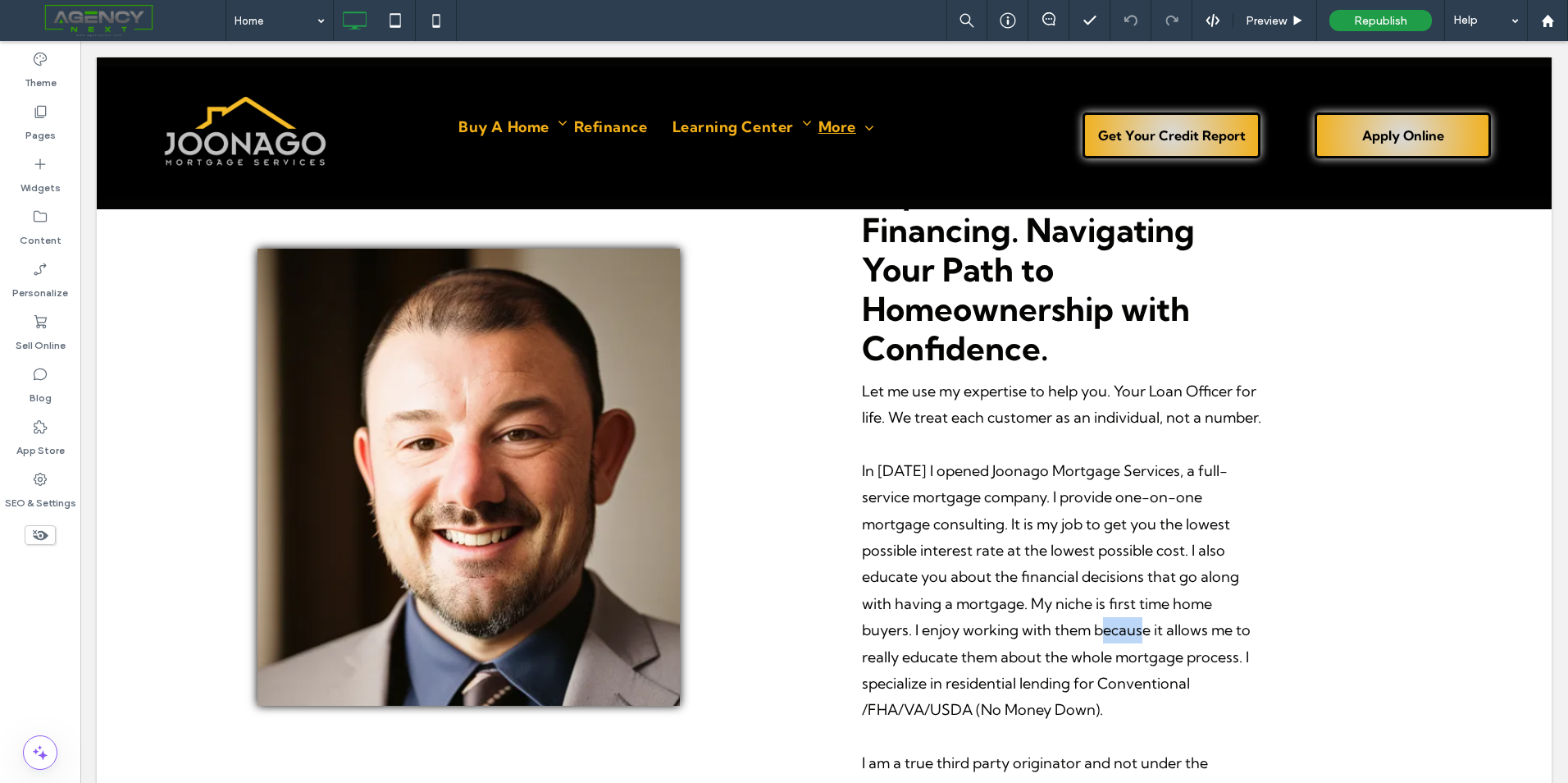
click at [1052, 631] on div "Let me use my expertise to help you. Your Loan Officer for life. We treat each …" at bounding box center [1062, 658] width 400 height 562
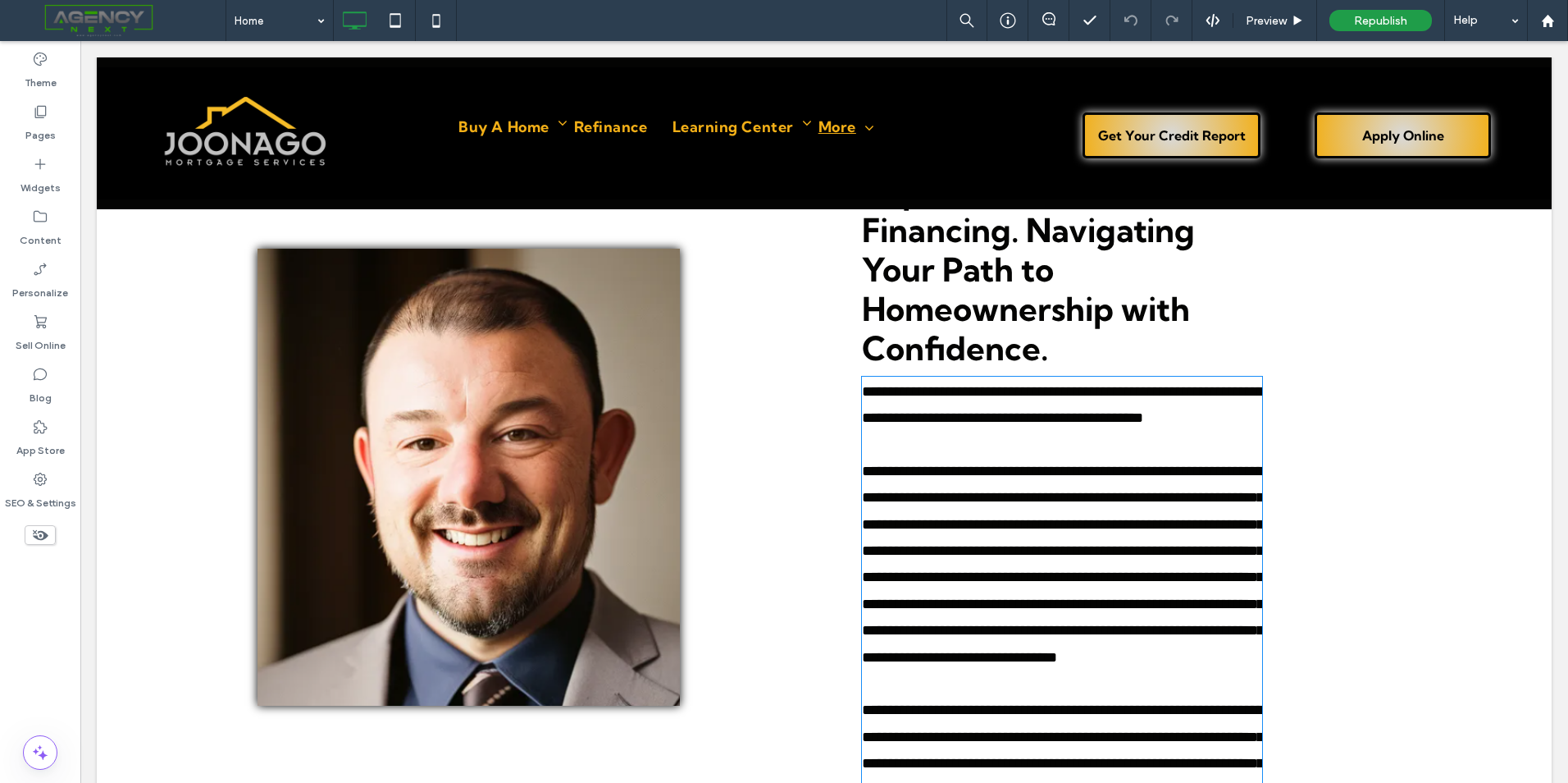
scroll to position [974, 0]
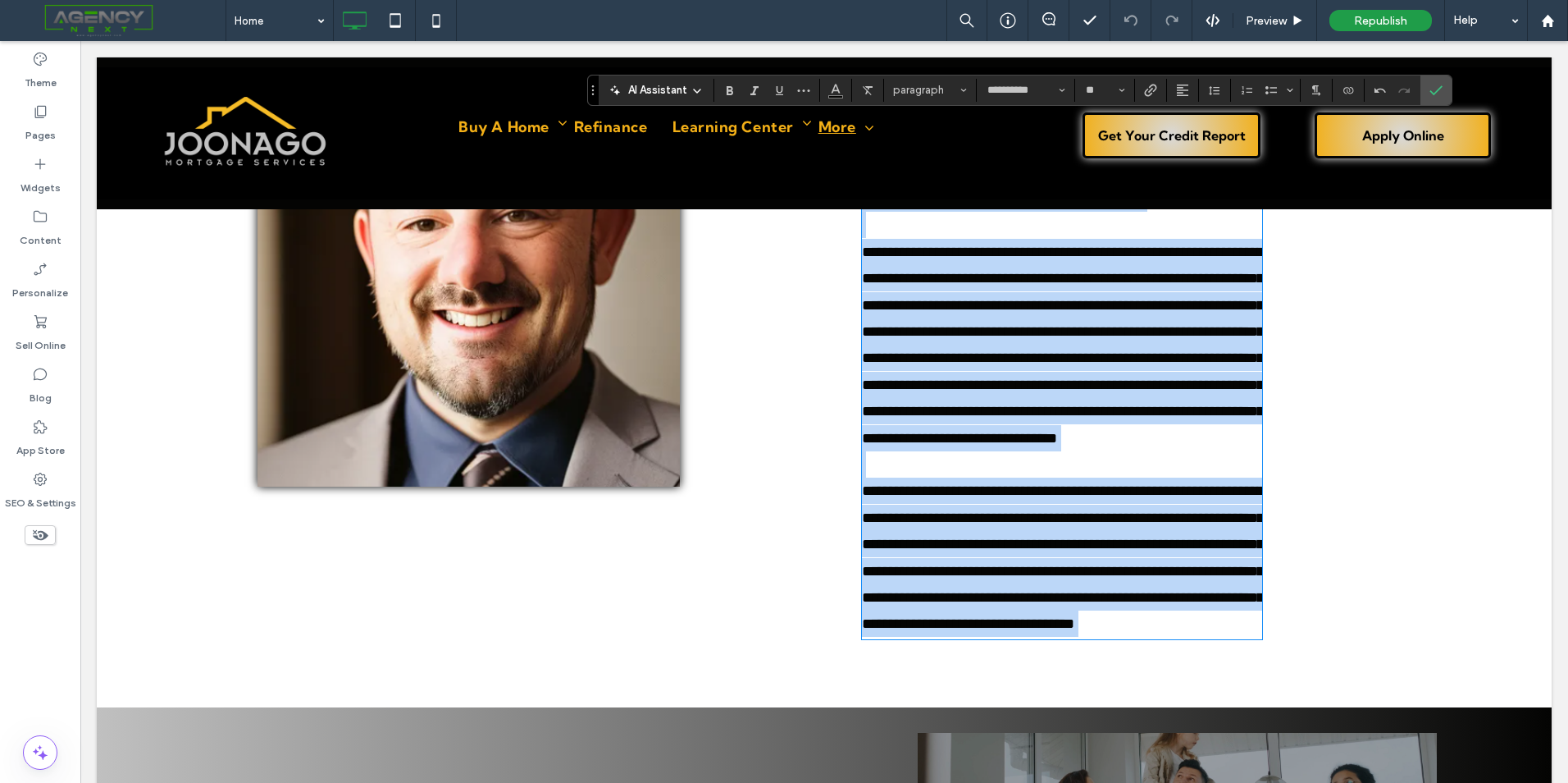
type input "**********"
type input "**"
drag, startPoint x: 1052, startPoint y: 631, endPoint x: 1007, endPoint y: 490, distance: 148.0
click at [1007, 451] on p "**********" at bounding box center [1062, 345] width 400 height 212
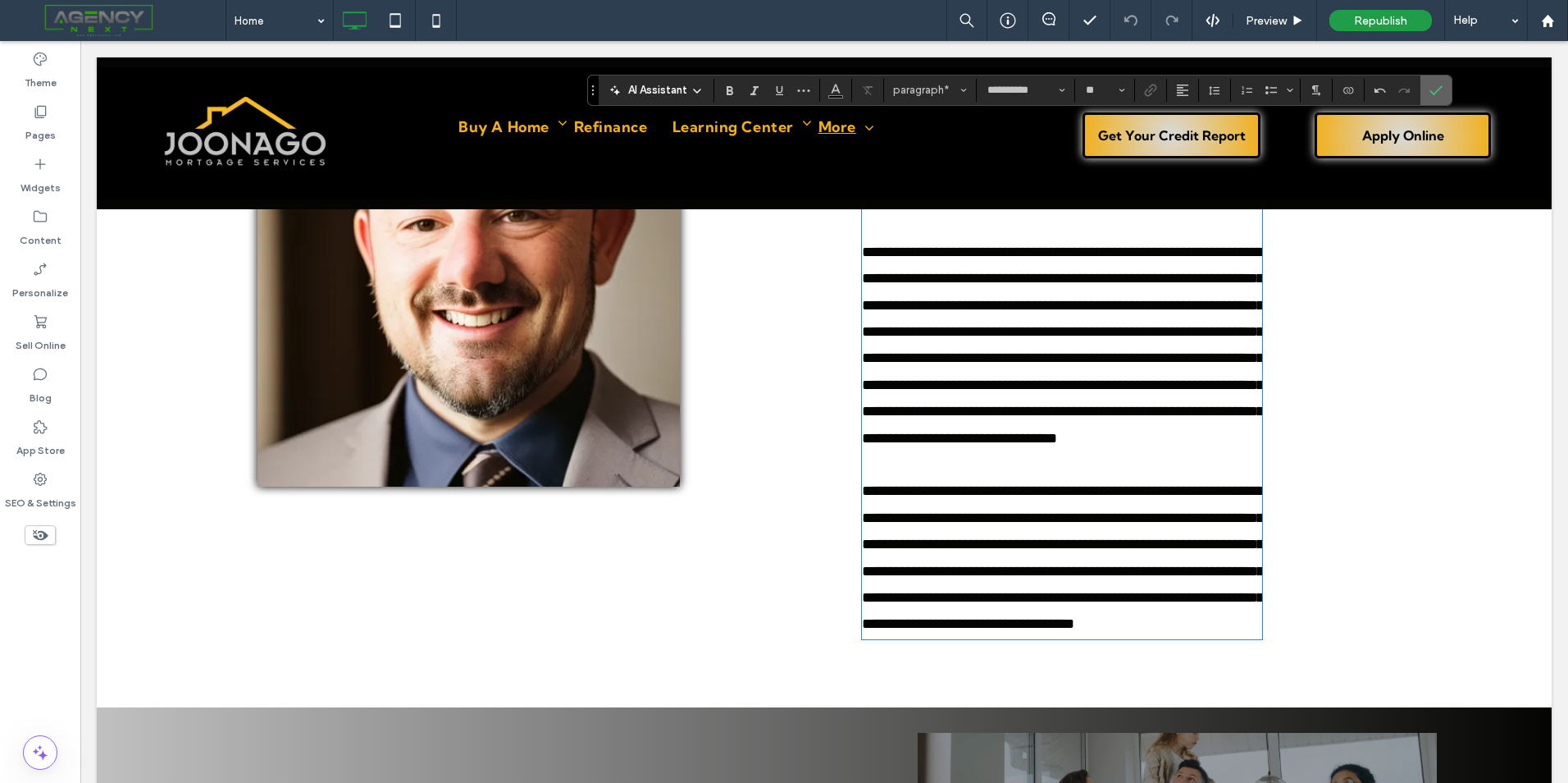
click at [1442, 85] on use "Confirm" at bounding box center [1437, 90] width 13 height 10
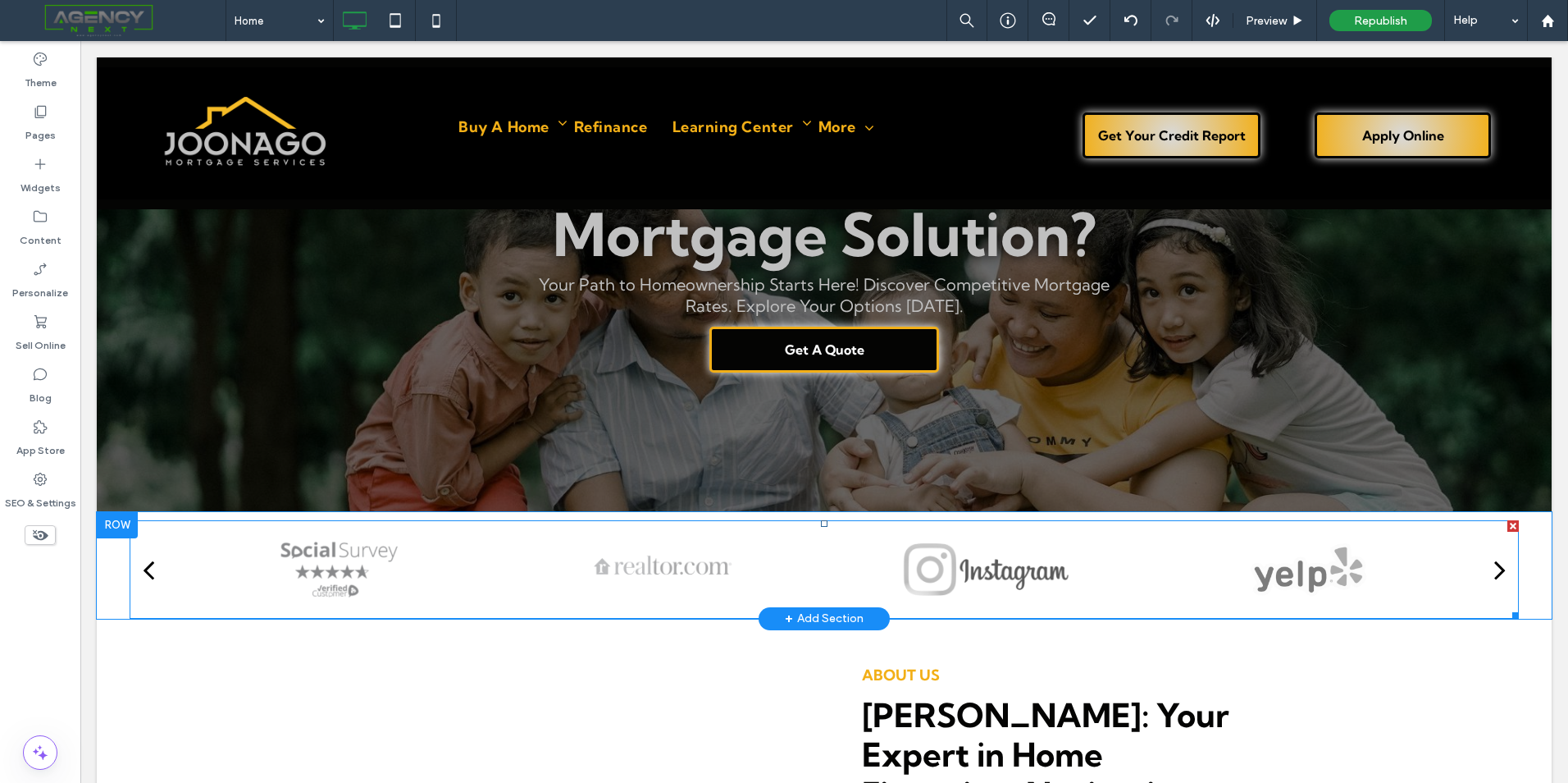
scroll to position [0, 0]
